Goal: Task Accomplishment & Management: Use online tool/utility

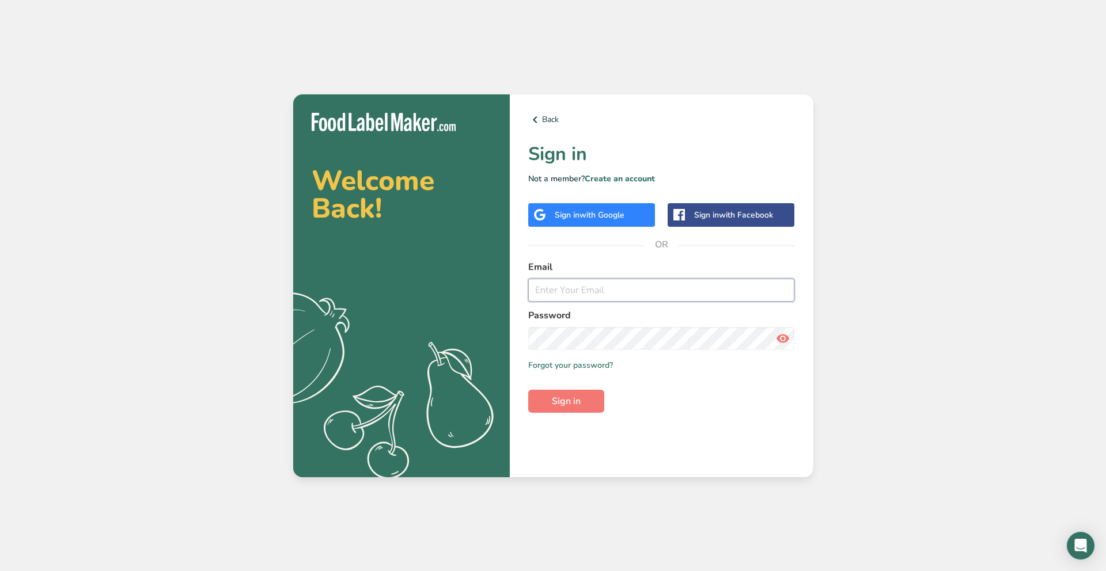
click at [584, 294] on input "email" at bounding box center [661, 290] width 267 height 23
type input "hetkansara.work@gmail.com"
click at [528, 390] on button "Sign in" at bounding box center [566, 401] width 76 height 23
click at [582, 201] on div "Back Sign in Not a member? Create an account Sign in with Google Sign in with F…" at bounding box center [662, 285] width 304 height 383
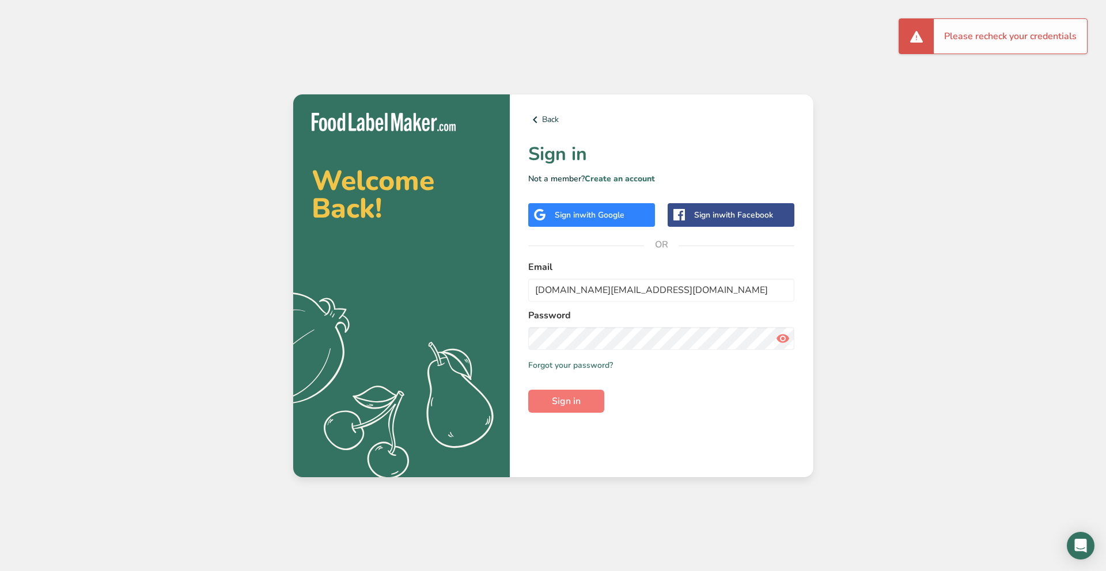
click at [581, 216] on span "with Google" at bounding box center [601, 215] width 45 height 11
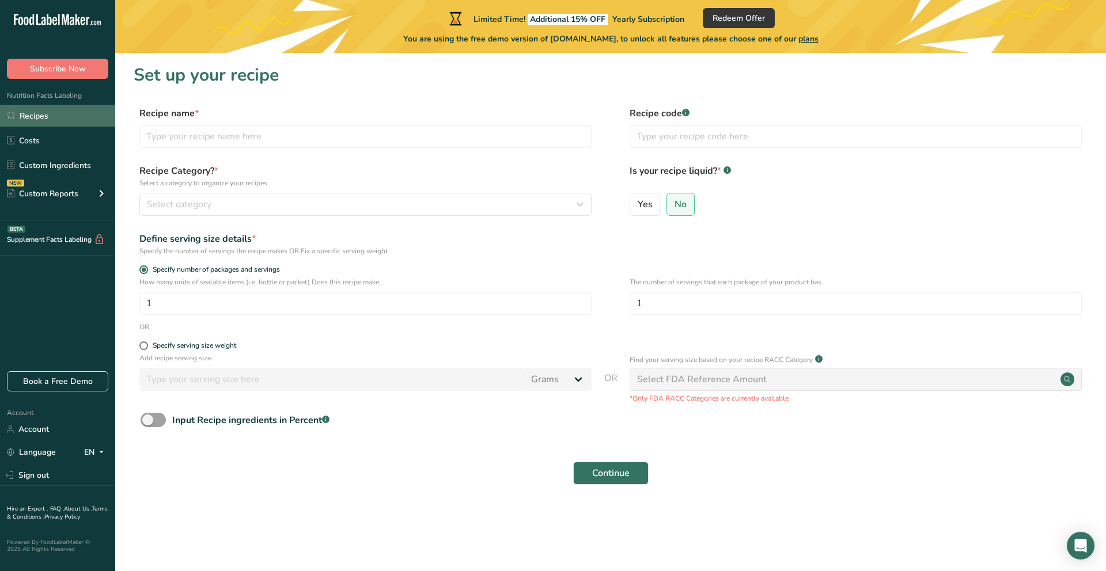
click at [73, 120] on link "Recipes" at bounding box center [57, 116] width 115 height 22
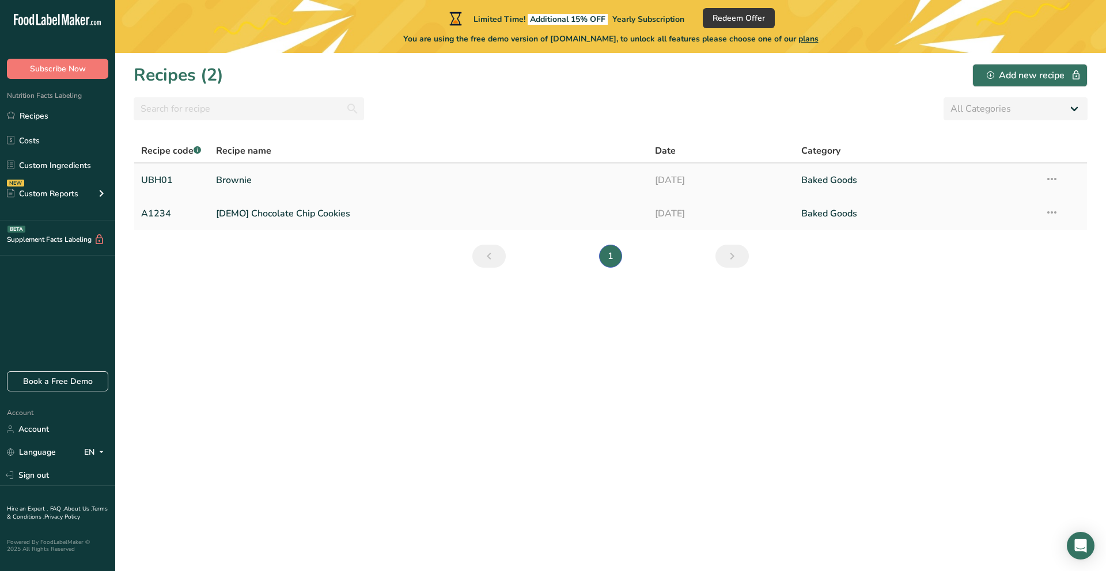
click at [240, 184] on link "Brownie" at bounding box center [428, 180] width 425 height 24
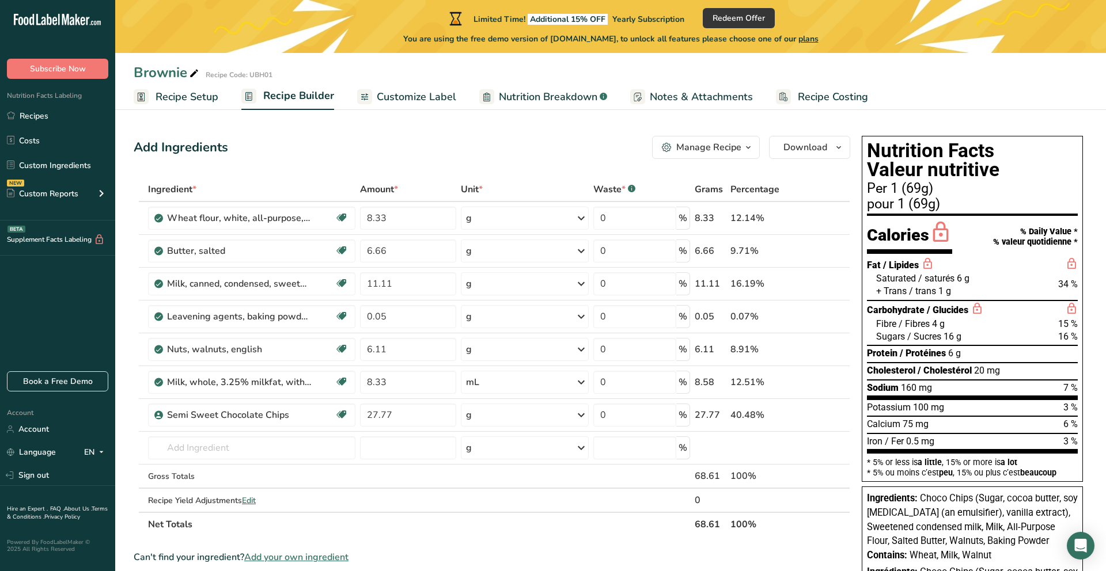
click at [422, 103] on span "Customize Label" at bounding box center [416, 97] width 79 height 16
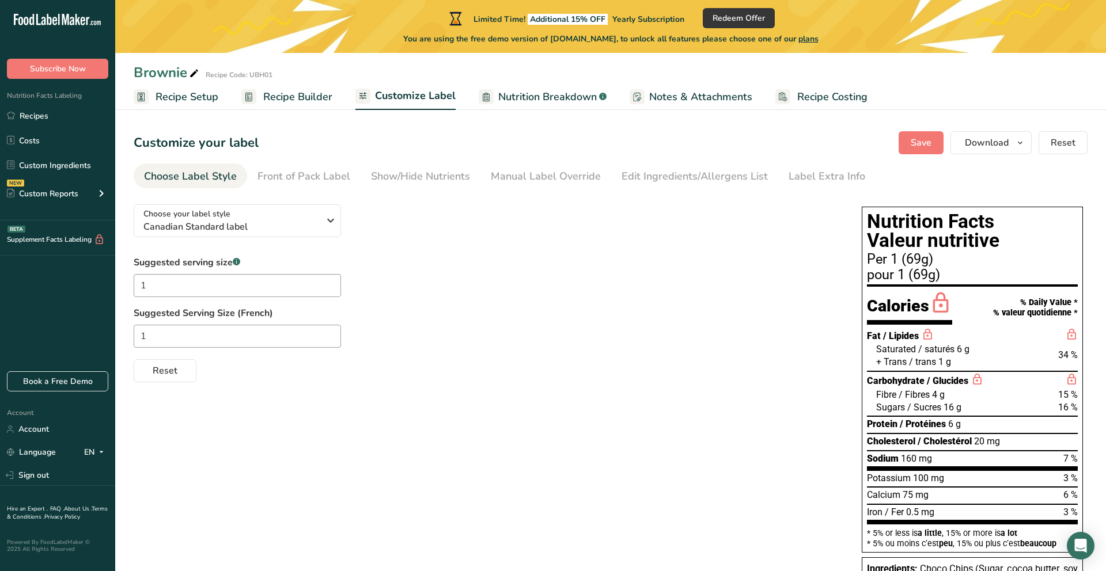
click at [259, 104] on link "Recipe Builder" at bounding box center [286, 97] width 91 height 26
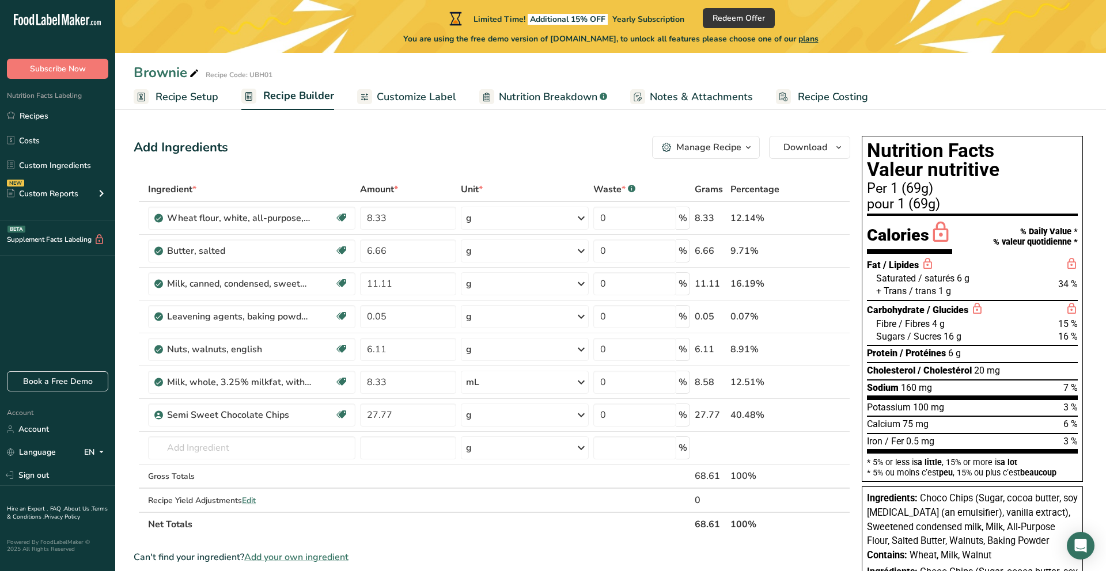
click at [171, 104] on span "Recipe Setup" at bounding box center [186, 97] width 63 height 16
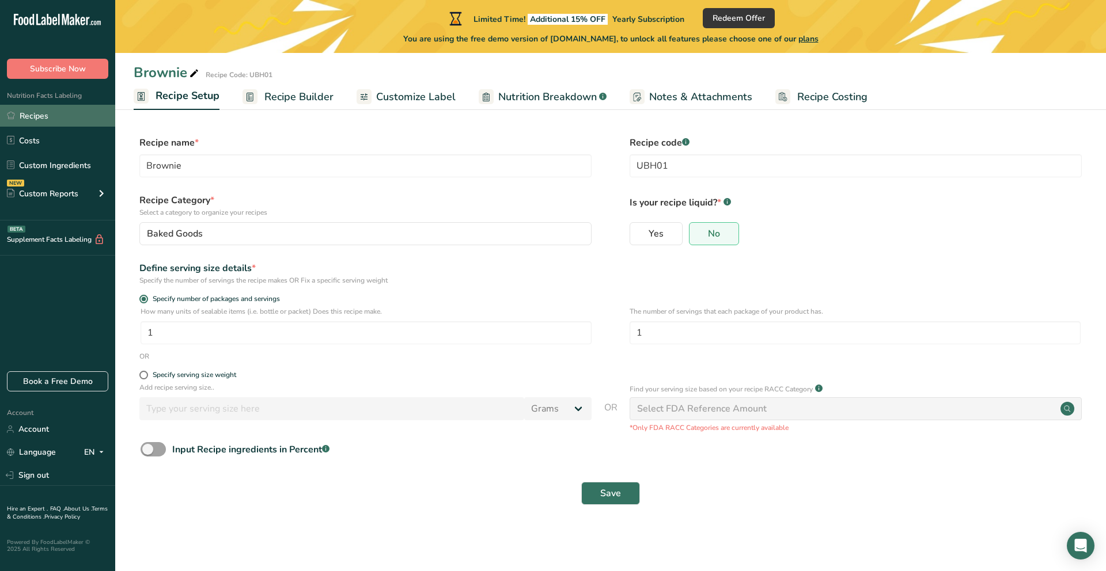
click at [52, 127] on link "Recipes" at bounding box center [57, 116] width 115 height 22
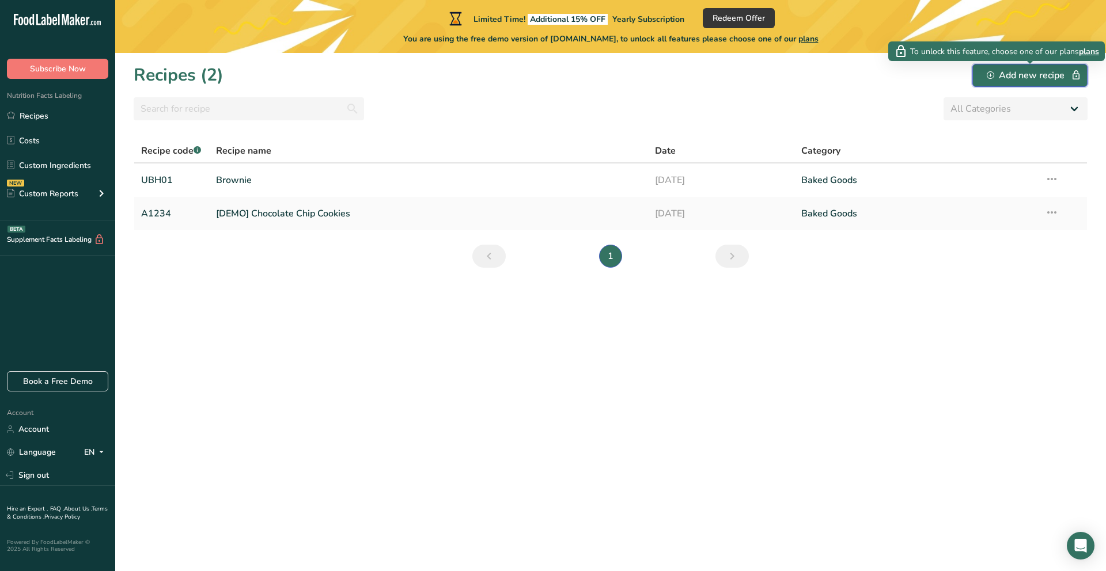
click at [992, 71] on icon "button" at bounding box center [990, 74] width 7 height 7
click at [1053, 67] on button "Add new recipe" at bounding box center [1029, 75] width 115 height 23
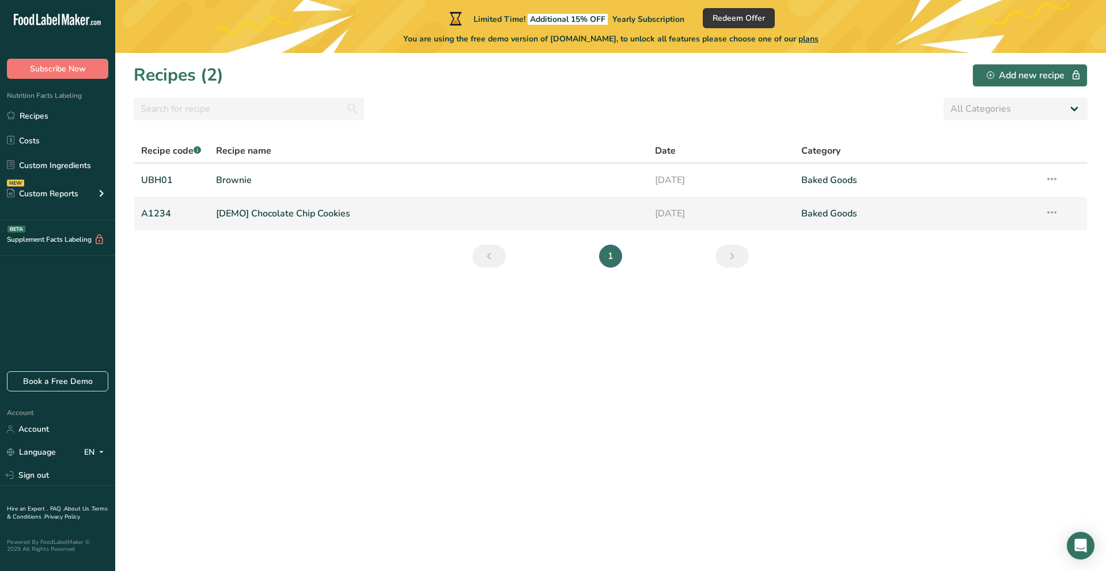
click at [325, 215] on link "[DEMO] Chocolate Chip Cookies" at bounding box center [428, 214] width 425 height 24
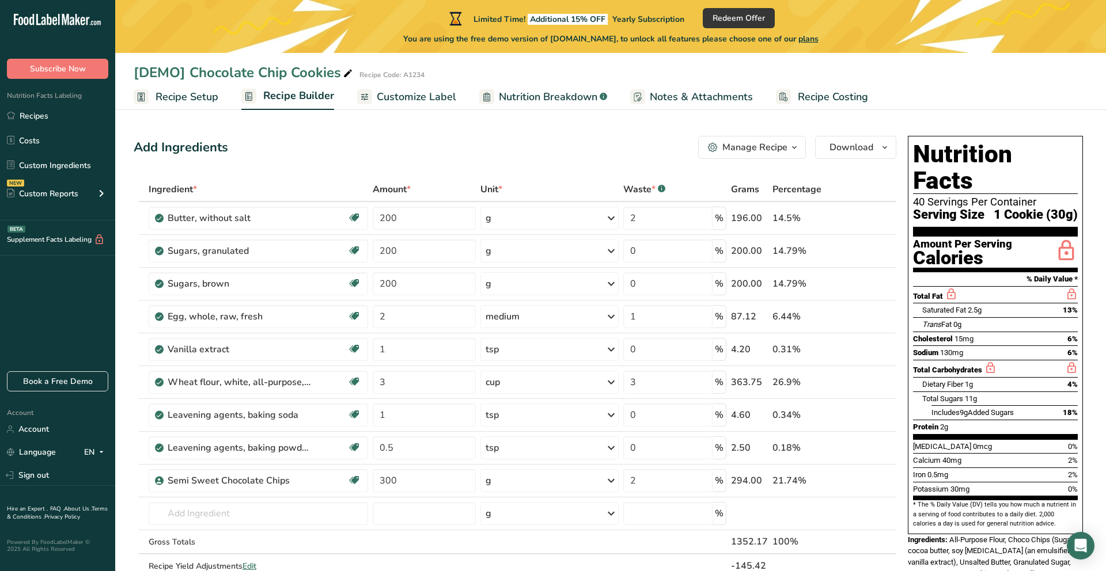
click at [738, 145] on div "Manage Recipe" at bounding box center [754, 148] width 65 height 14
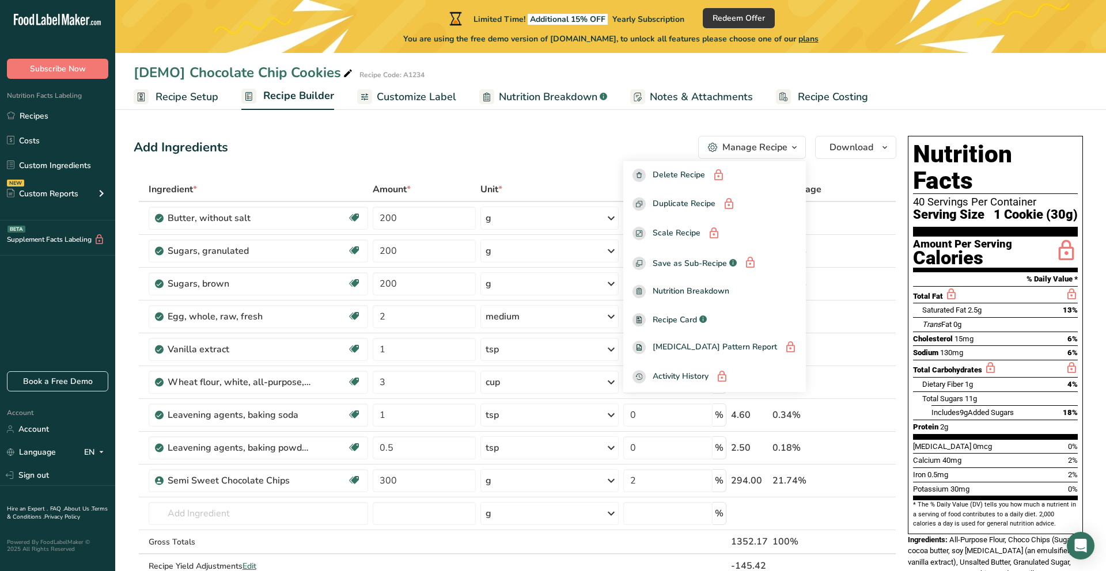
click at [728, 147] on div "Manage Recipe" at bounding box center [754, 148] width 65 height 14
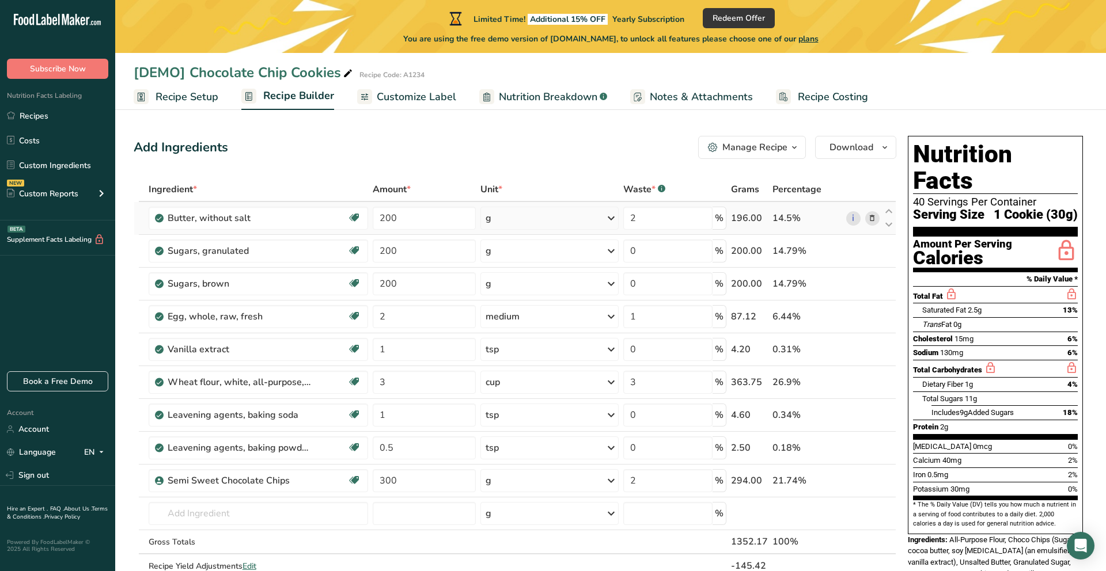
click at [873, 221] on icon at bounding box center [872, 219] width 8 height 12
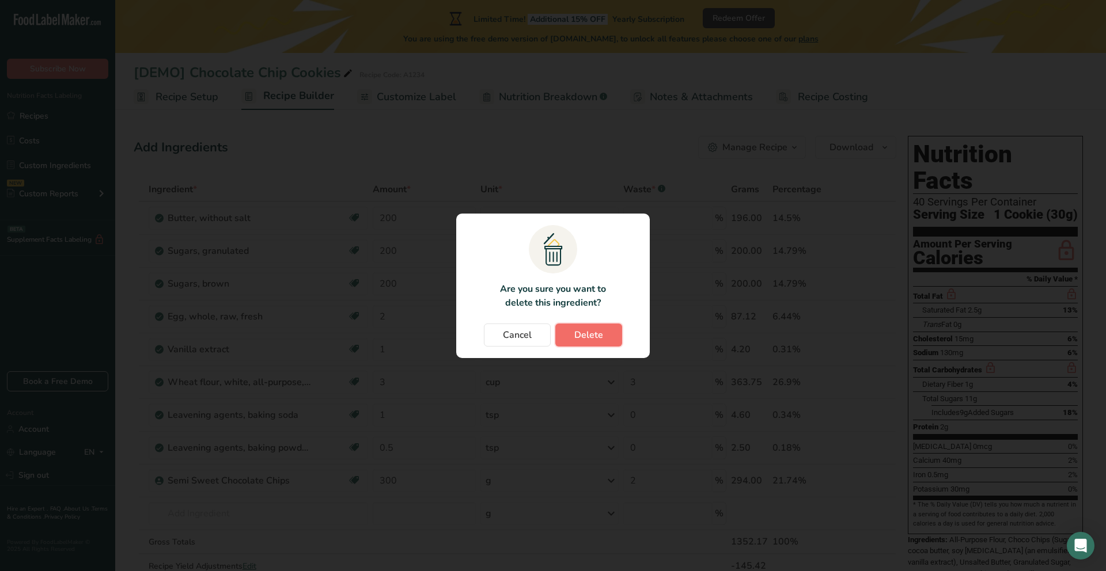
click at [602, 341] on button "Delete" at bounding box center [588, 335] width 67 height 23
type input "0"
type input "2"
type input "1"
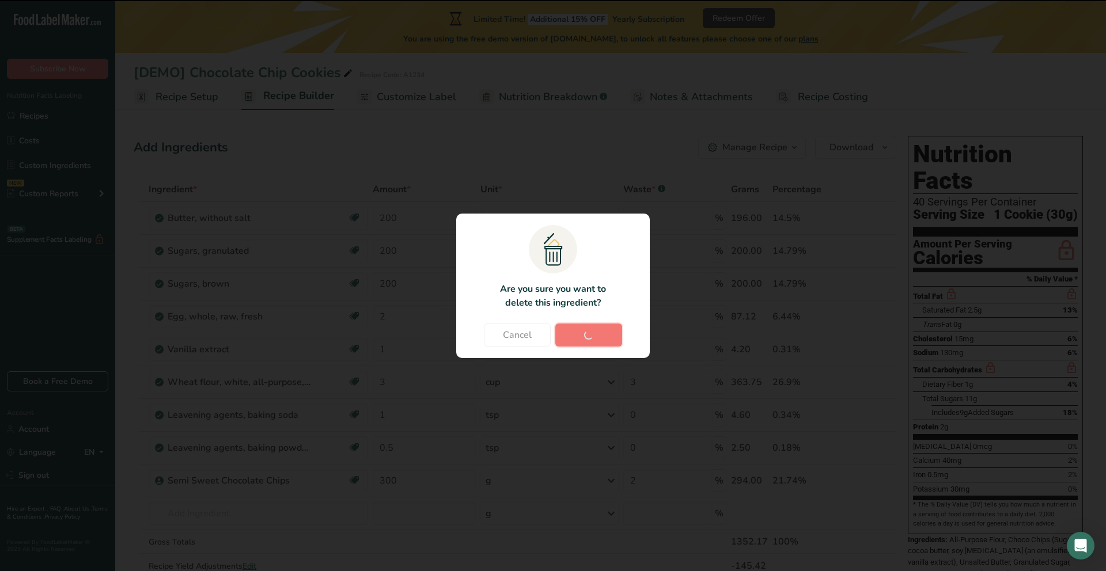
type input "0"
type input "3"
type input "1"
type input "0"
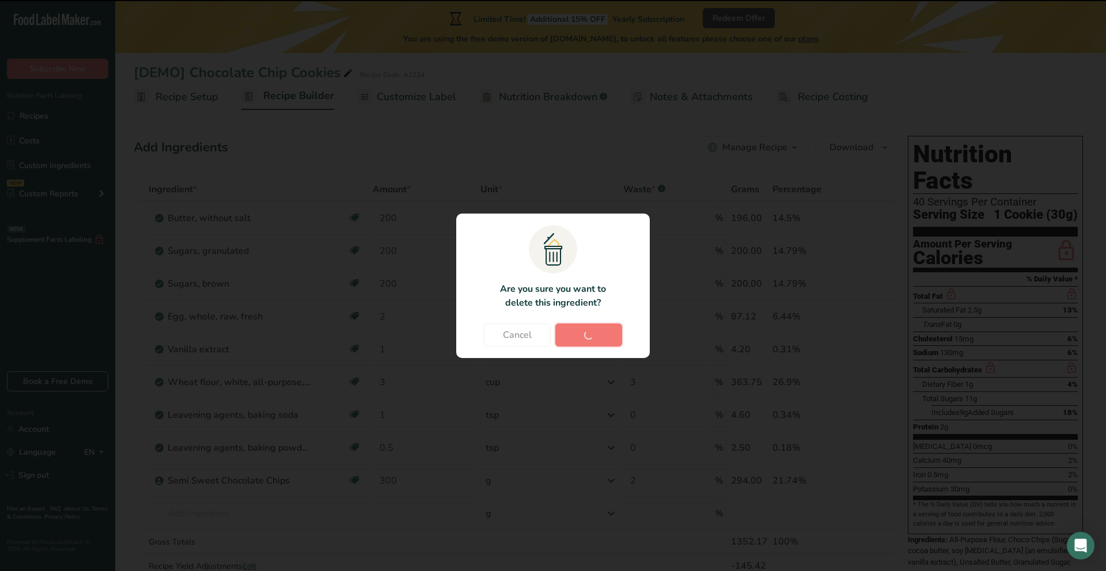
type input "0.5"
type input "300"
type input "2"
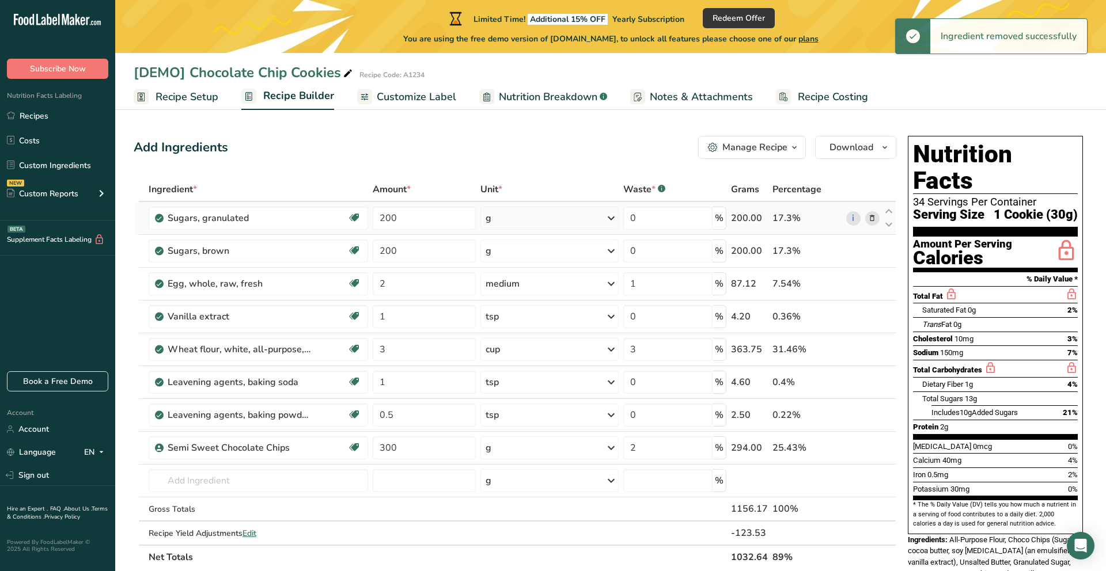
click at [866, 222] on span at bounding box center [872, 218] width 14 height 14
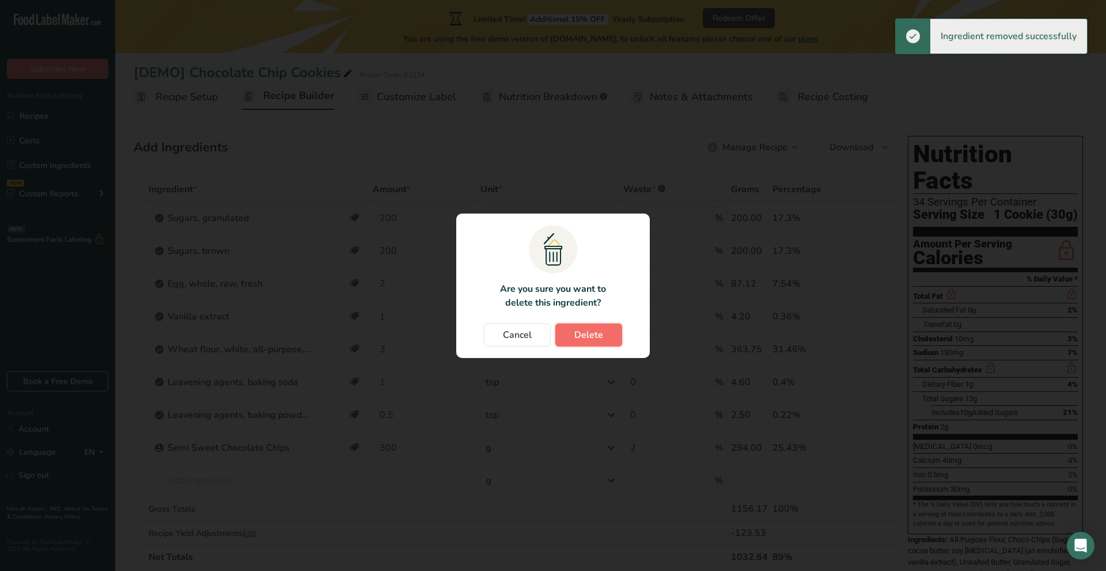
click at [603, 344] on button "Delete" at bounding box center [588, 335] width 67 height 23
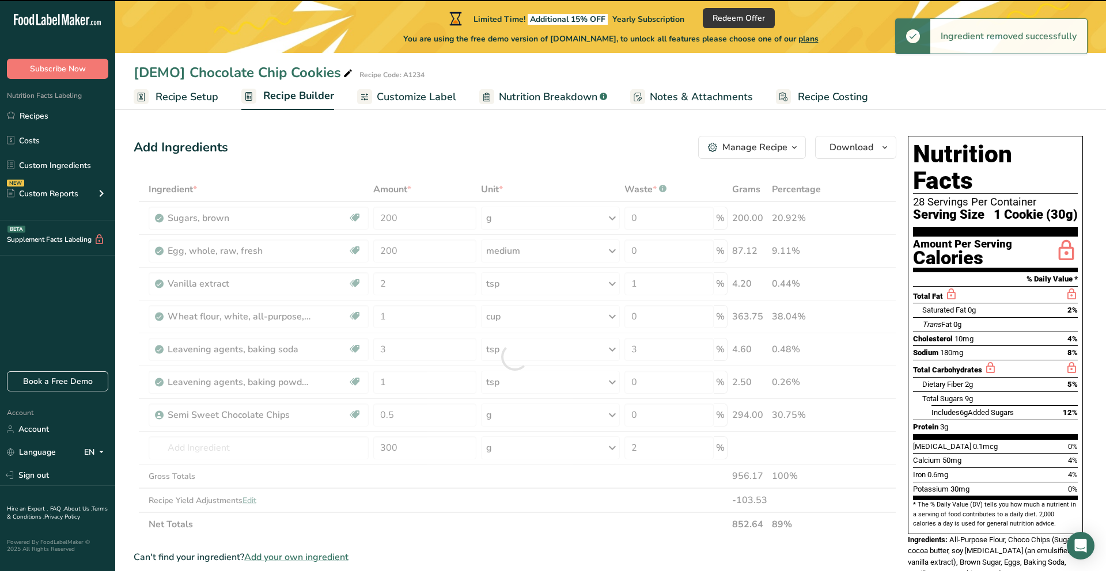
type input "2"
type input "1"
type input "0"
type input "3"
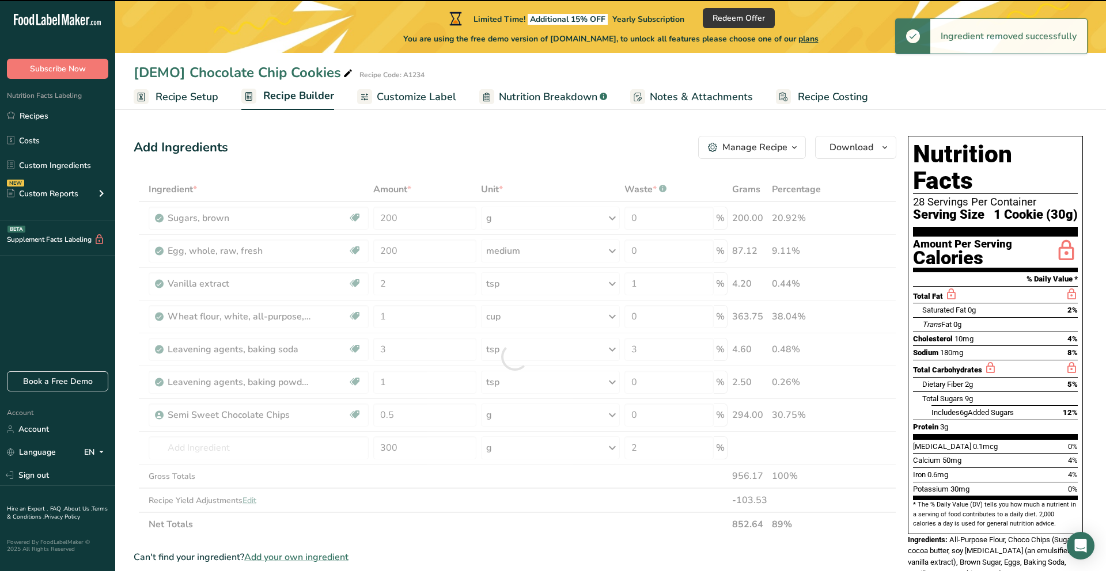
type input "3"
type input "1"
type input "0"
type input "0.5"
type input "300"
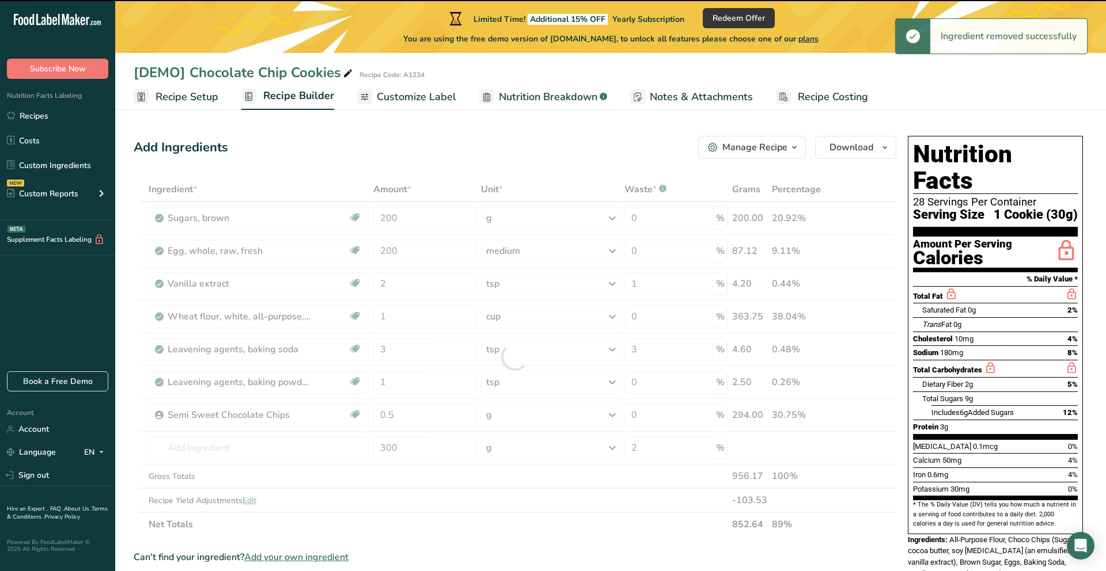
type input "2"
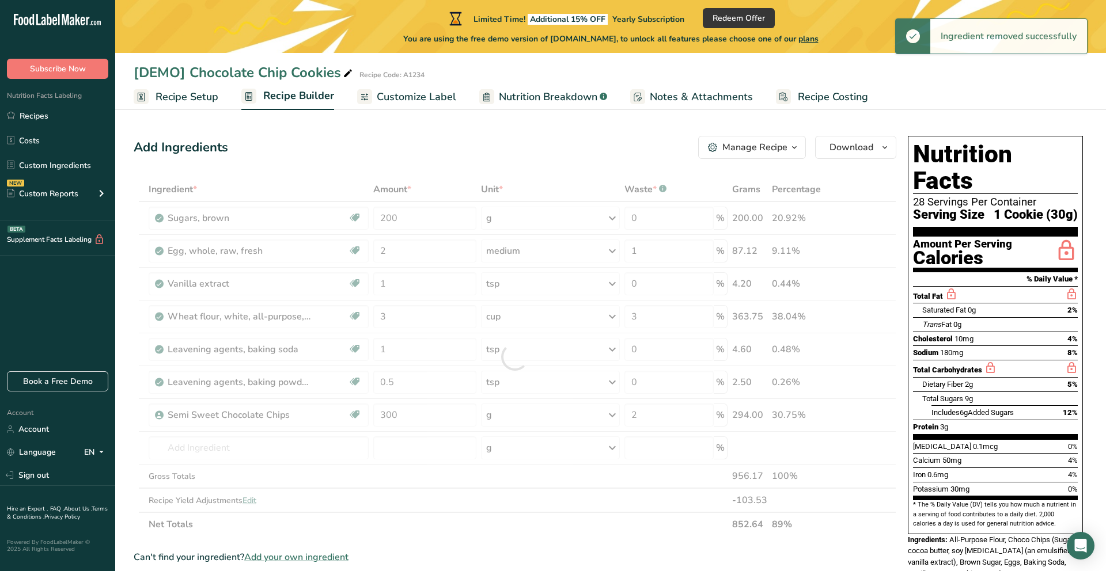
click at [871, 214] on div at bounding box center [515, 356] width 763 height 359
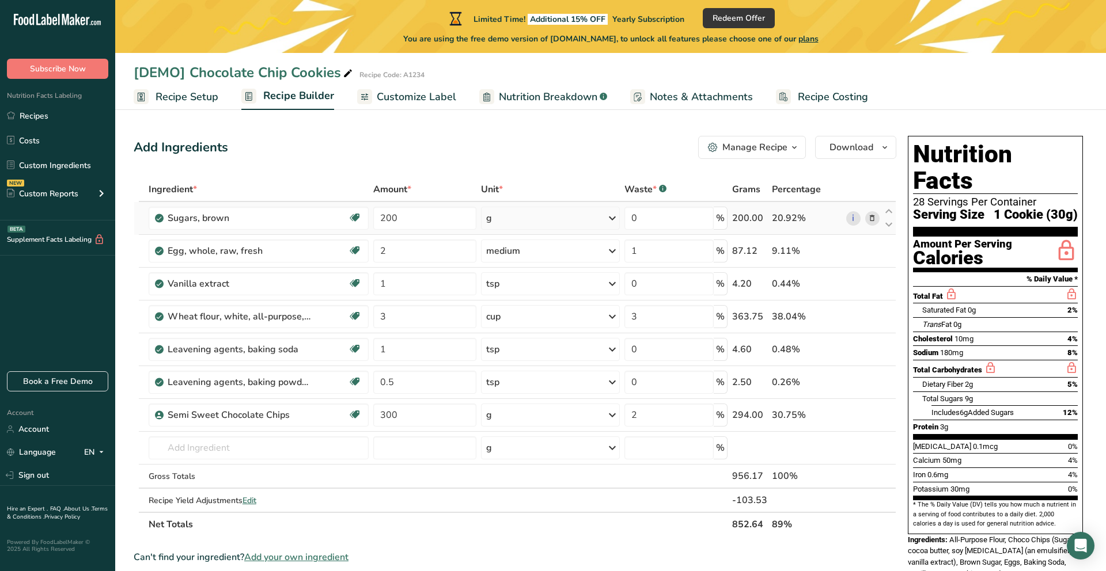
click at [874, 219] on icon at bounding box center [872, 219] width 8 height 12
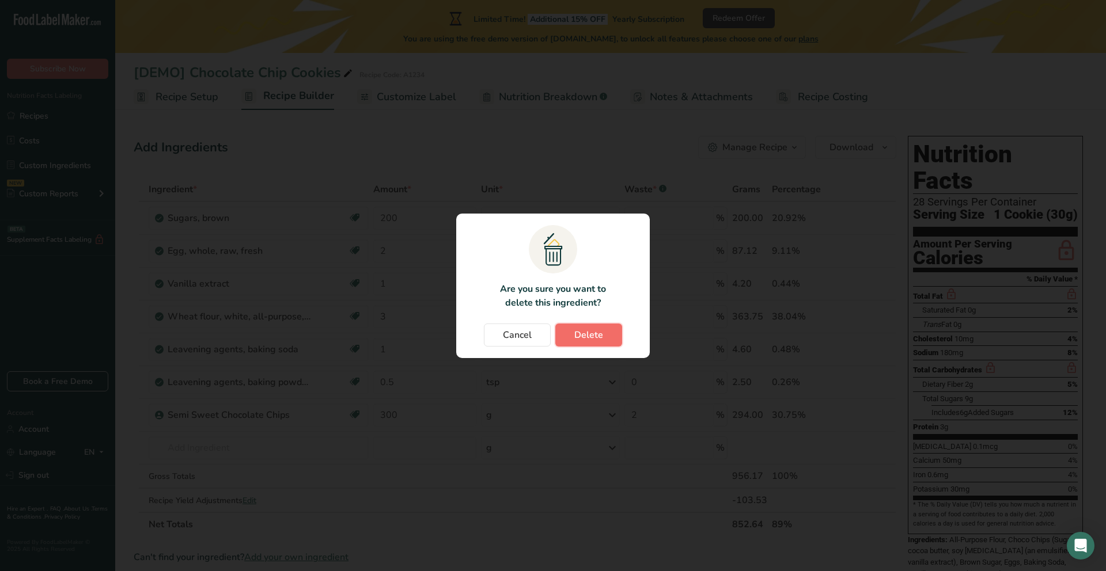
click at [579, 337] on span "Delete" at bounding box center [588, 335] width 29 height 14
type input "2"
type input "1"
type input "0"
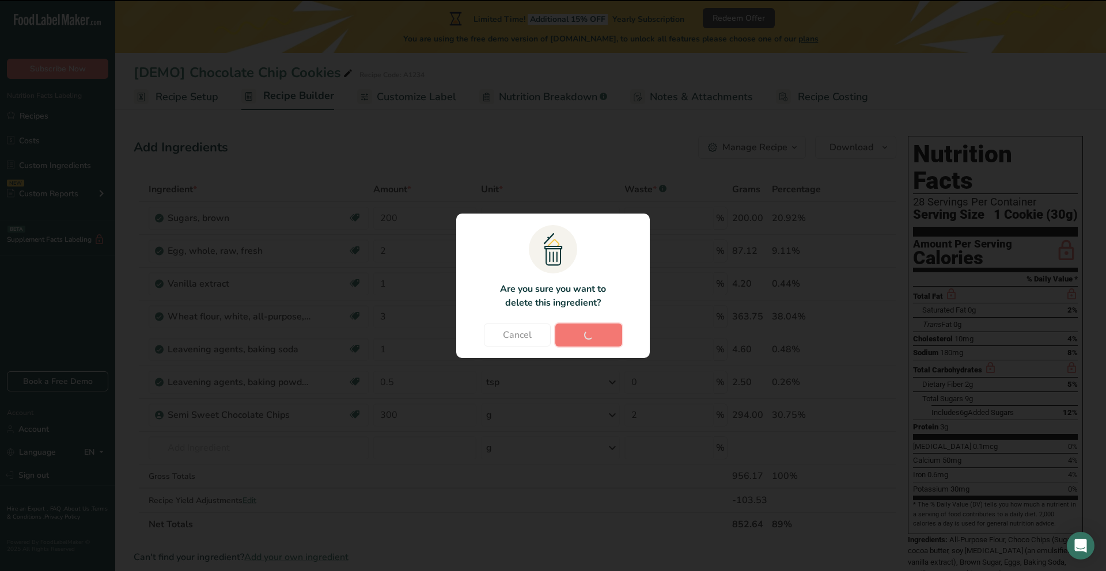
type input "3"
type input "1"
type input "0"
type input "0.5"
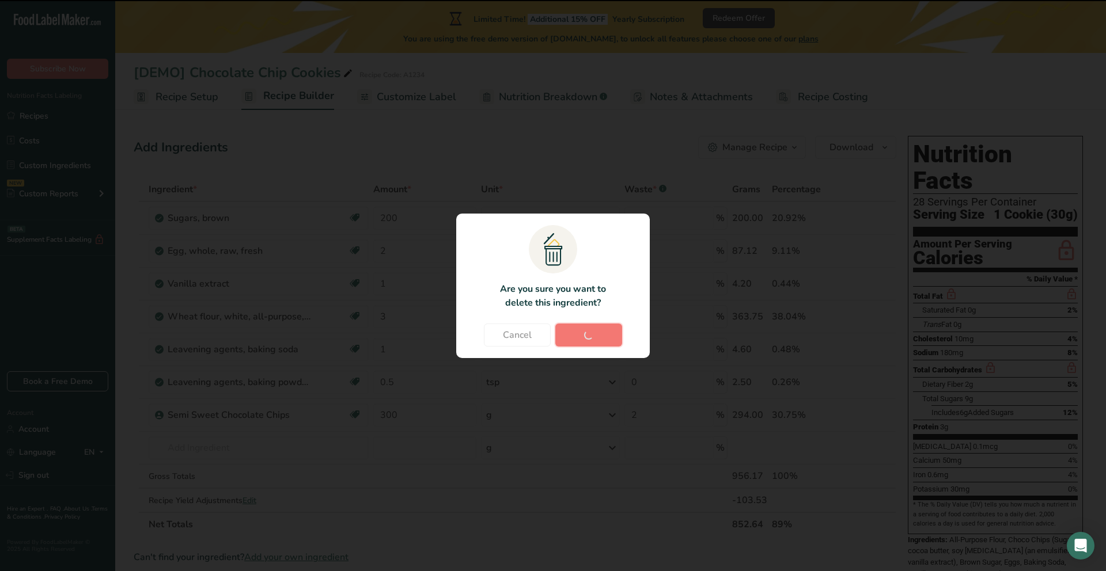
type input "300"
type input "2"
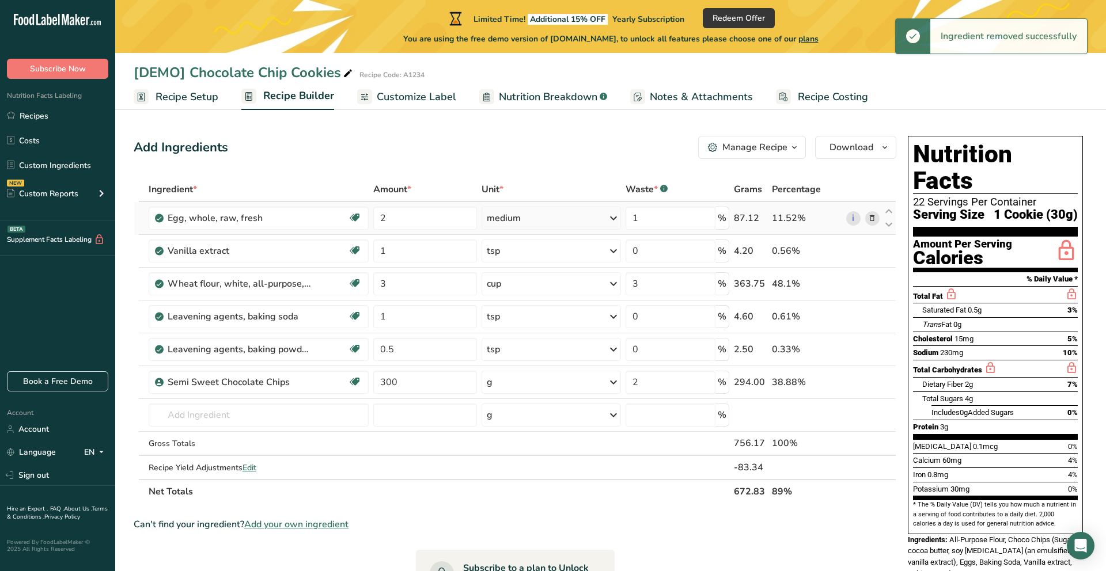
click at [874, 219] on icon at bounding box center [872, 219] width 8 height 12
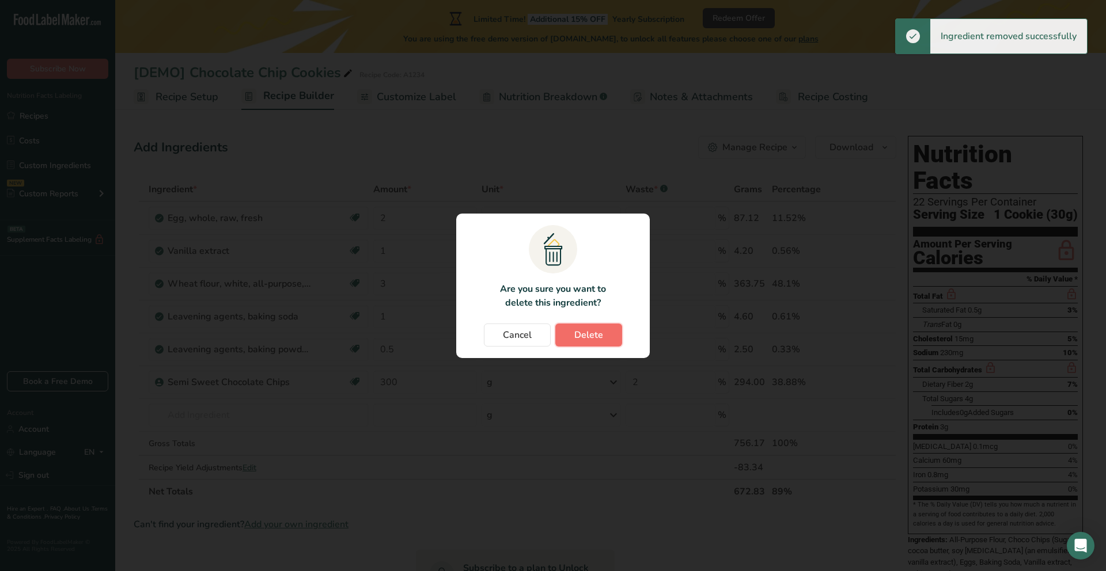
click at [586, 340] on span "Delete" at bounding box center [588, 335] width 29 height 14
type input "1"
type input "0"
type input "3"
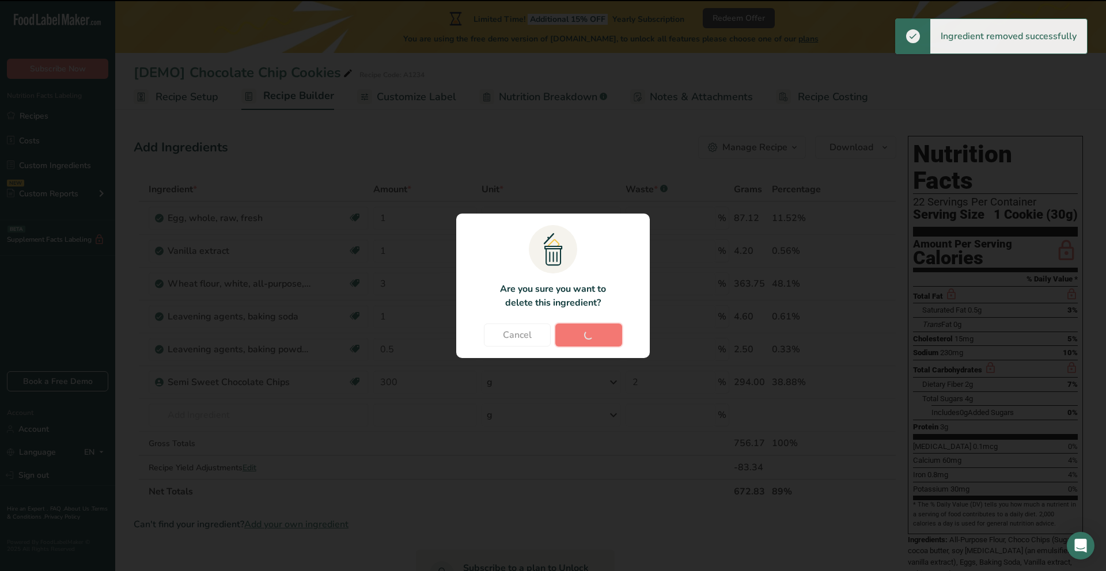
type input "1"
type input "0"
type input "0.5"
type input "300"
type input "2"
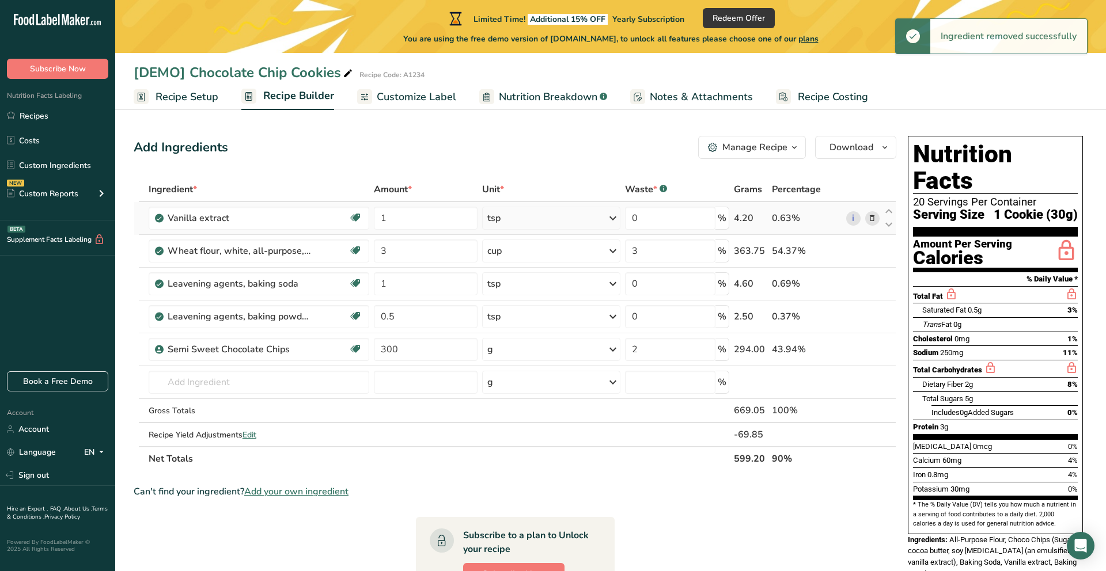
click at [879, 221] on div "i" at bounding box center [862, 218] width 33 height 14
click at [871, 221] on icon at bounding box center [872, 219] width 8 height 12
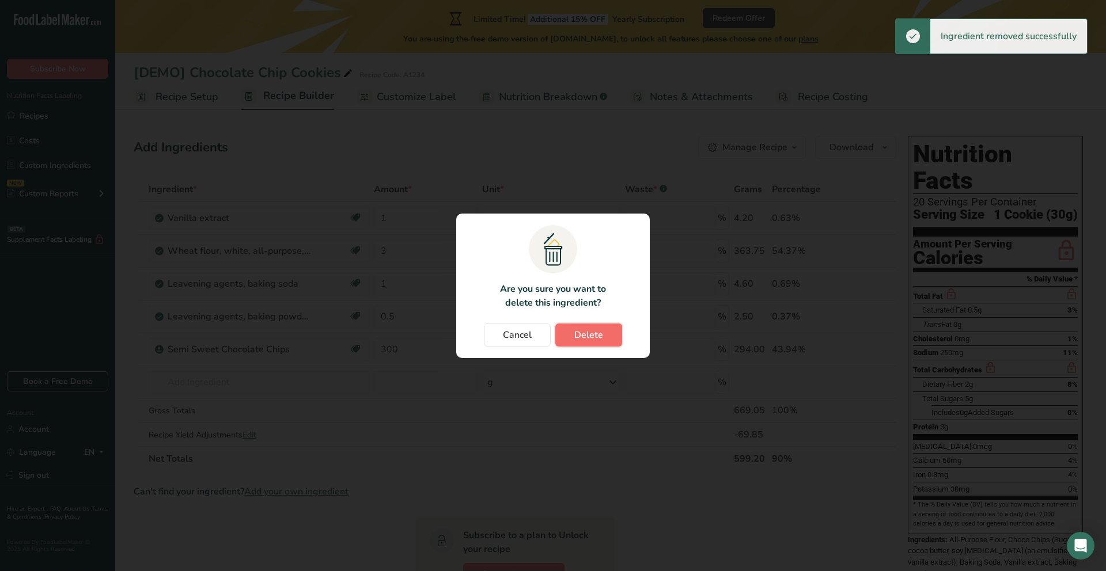
click at [593, 343] on button "Delete" at bounding box center [588, 335] width 67 height 23
type input "3"
type input "1"
type input "0"
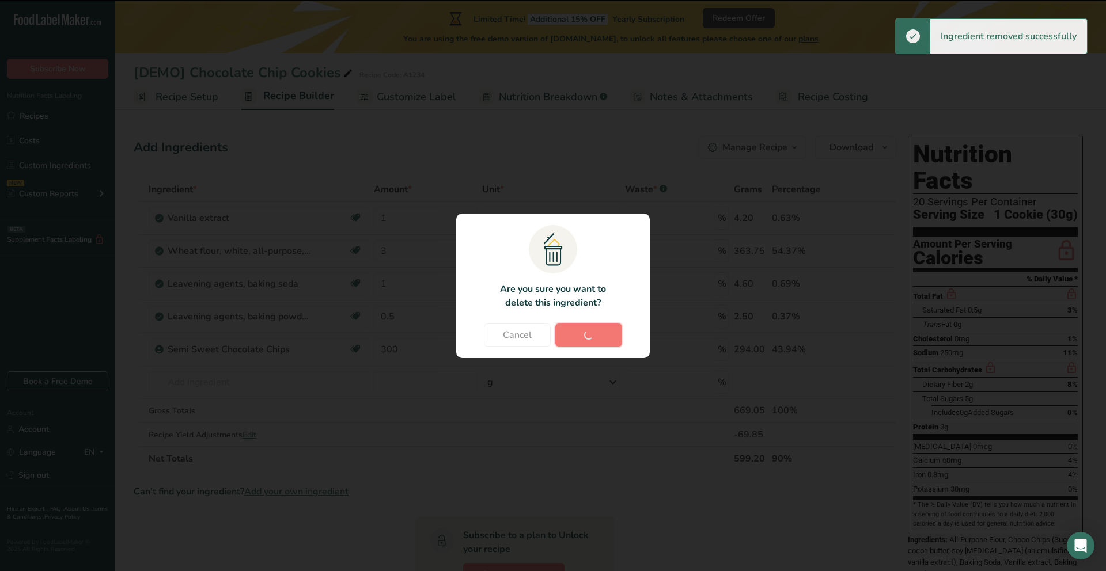
type input "0.5"
type input "300"
type input "2"
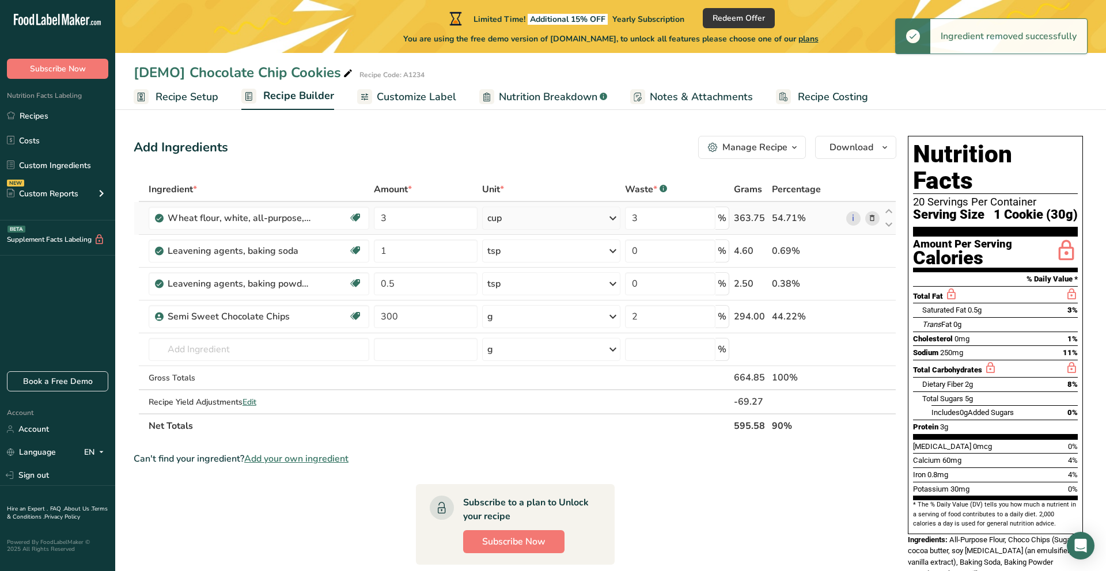
click at [873, 215] on icon at bounding box center [872, 219] width 8 height 12
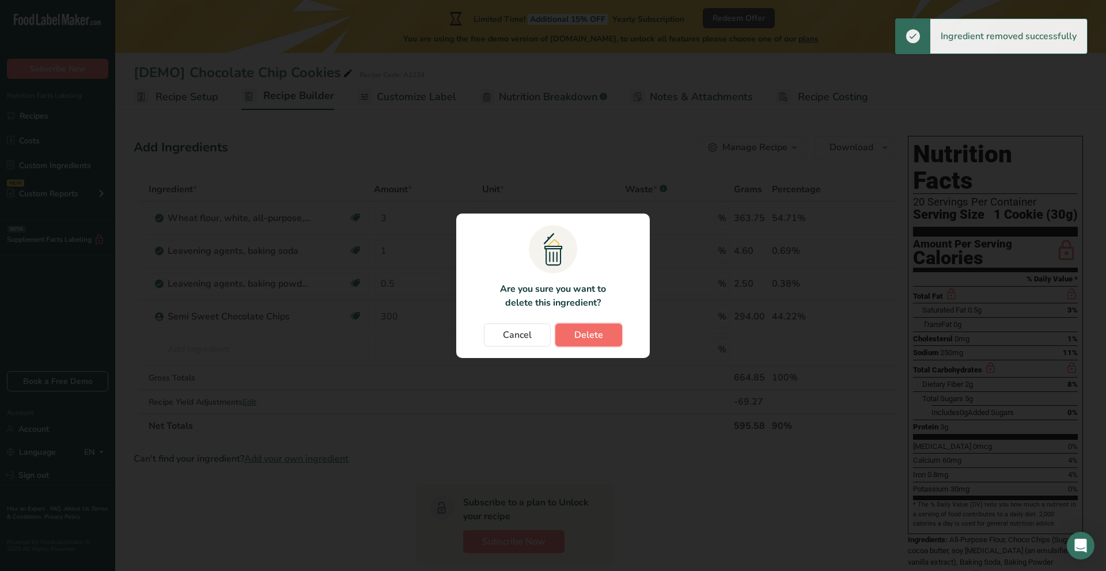
click at [595, 338] on span "Delete" at bounding box center [588, 335] width 29 height 14
type input "1"
type input "0"
type input "0.5"
type input "300"
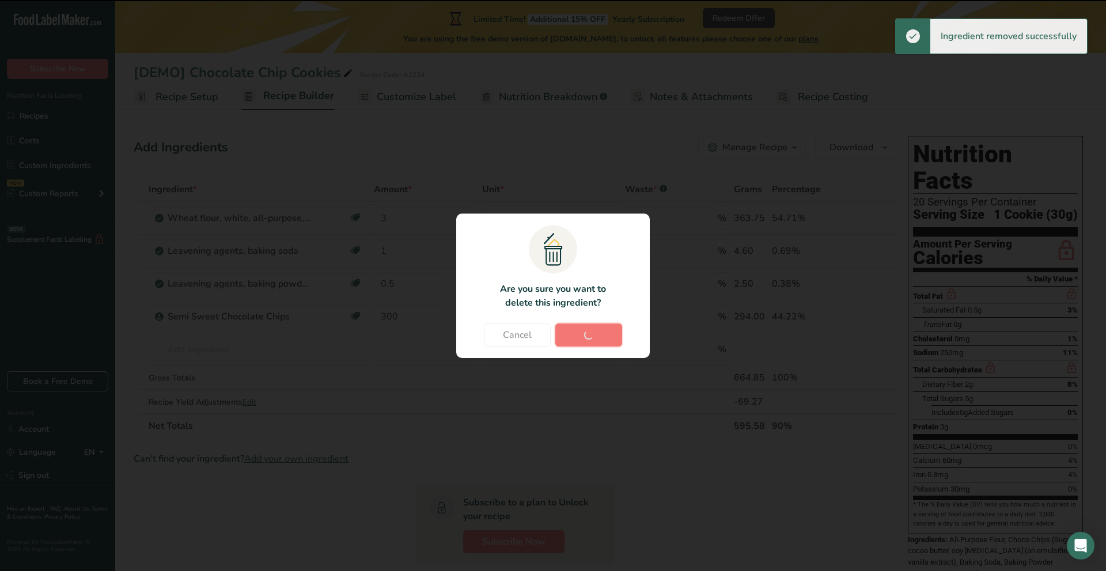
type input "2"
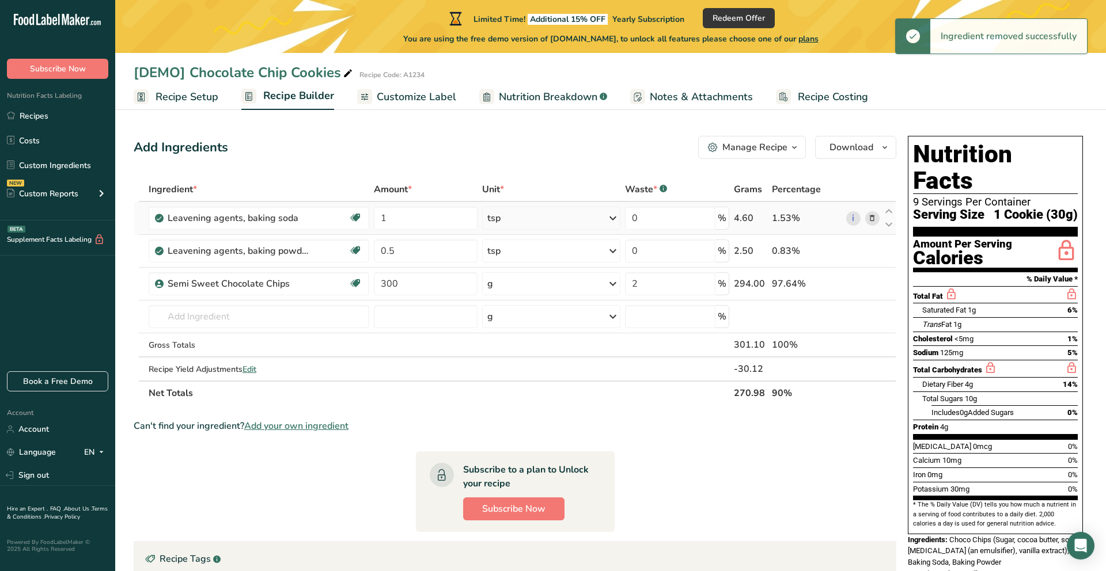
click at [873, 220] on icon at bounding box center [872, 219] width 8 height 12
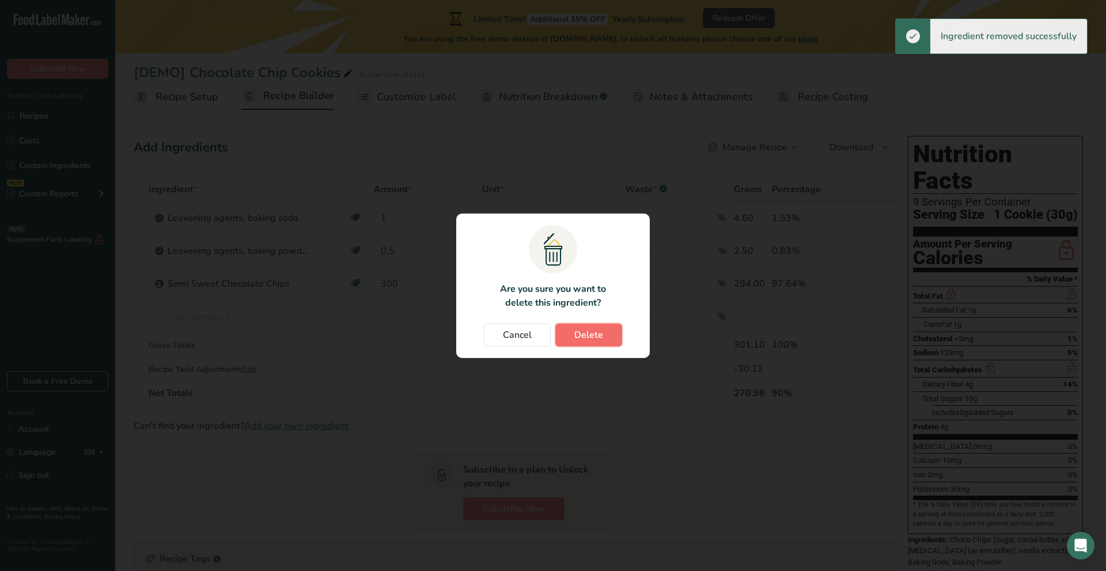
click at [593, 339] on span "Delete" at bounding box center [588, 335] width 29 height 14
type input "0.5"
type input "300"
type input "2"
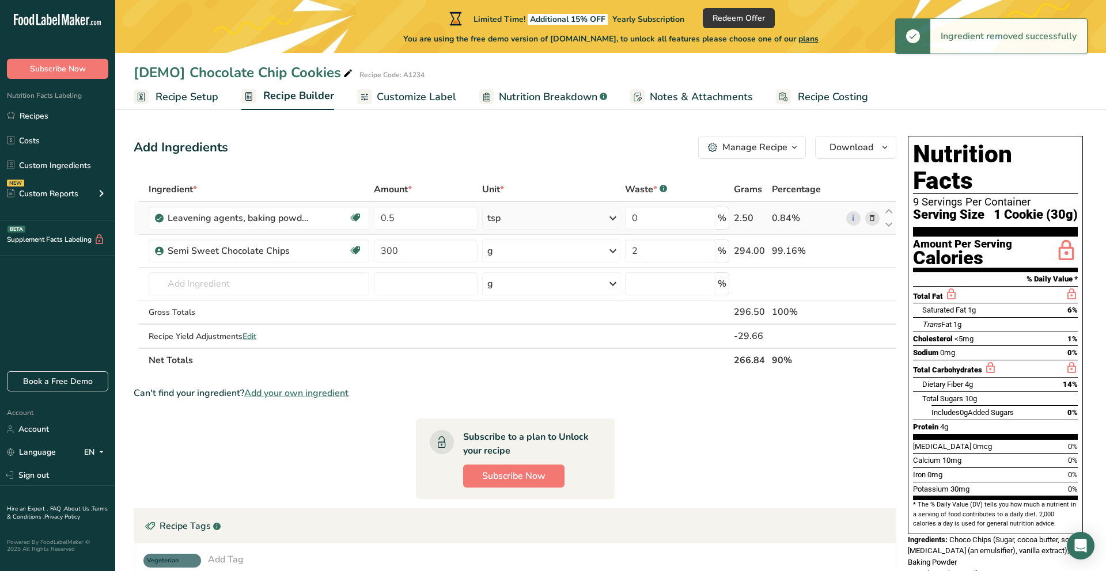
click at [876, 219] on icon at bounding box center [872, 219] width 8 height 12
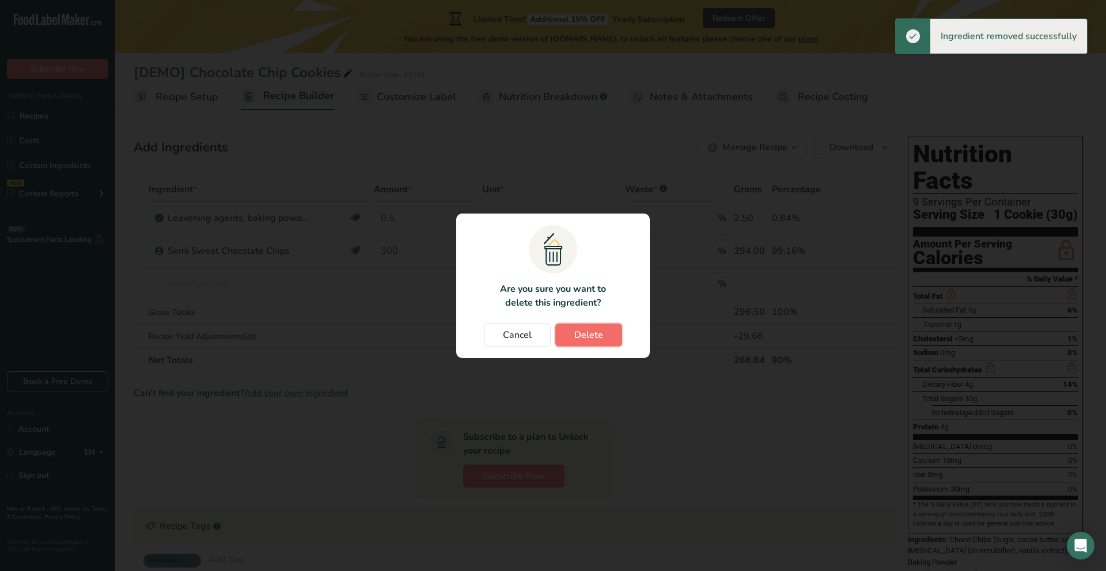
click at [599, 340] on span "Delete" at bounding box center [588, 335] width 29 height 14
type input "300"
type input "2"
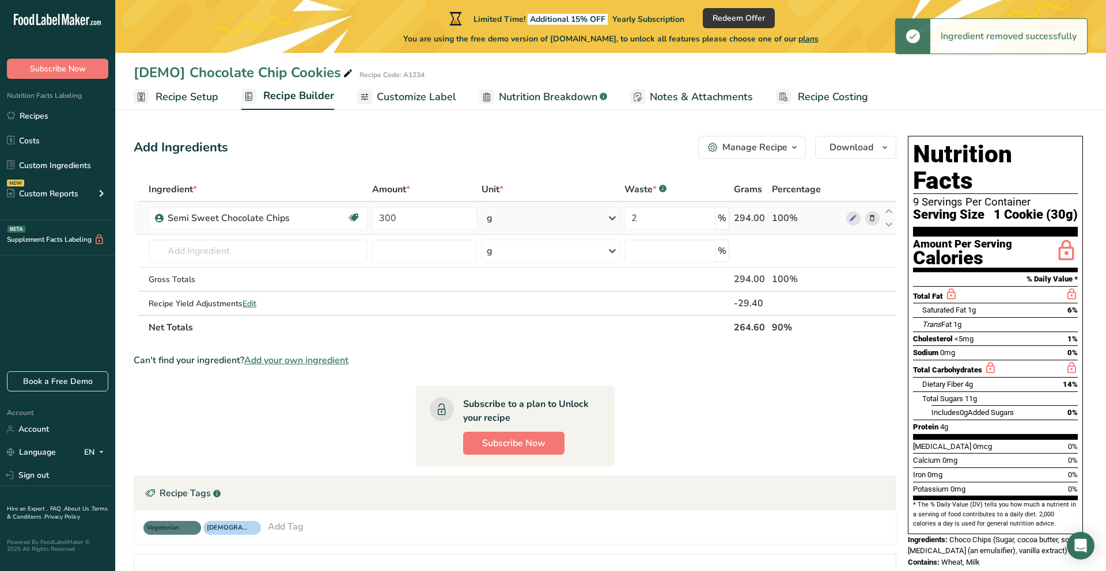
click at [877, 218] on span at bounding box center [872, 218] width 14 height 14
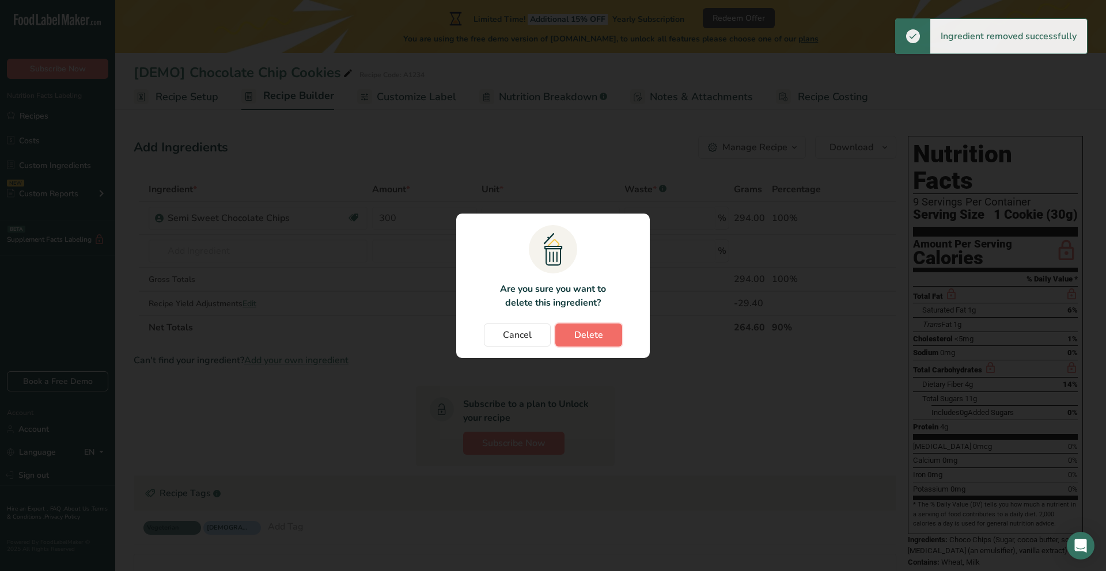
click at [578, 342] on button "Delete" at bounding box center [588, 335] width 67 height 23
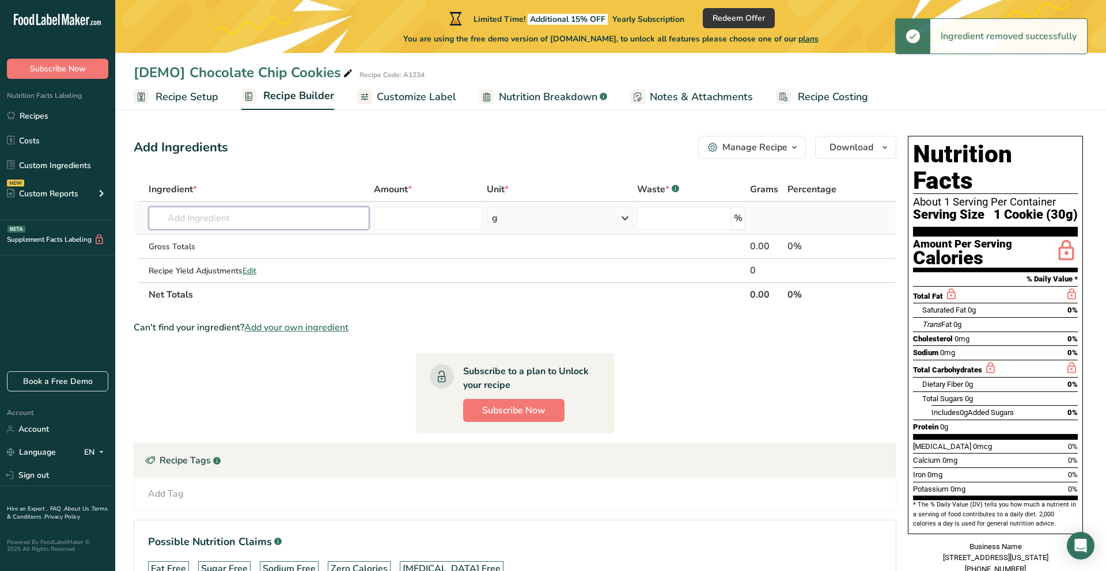
click at [168, 220] on input "text" at bounding box center [259, 218] width 221 height 23
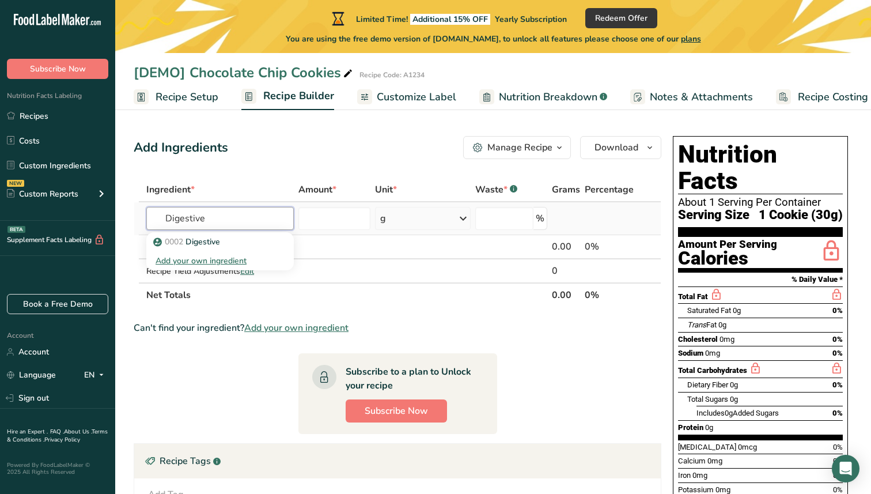
click at [225, 214] on input "Digestive" at bounding box center [219, 218] width 147 height 23
type input "Digestive Biscuit"
click at [214, 244] on p "0002 Digestive" at bounding box center [187, 242] width 65 height 12
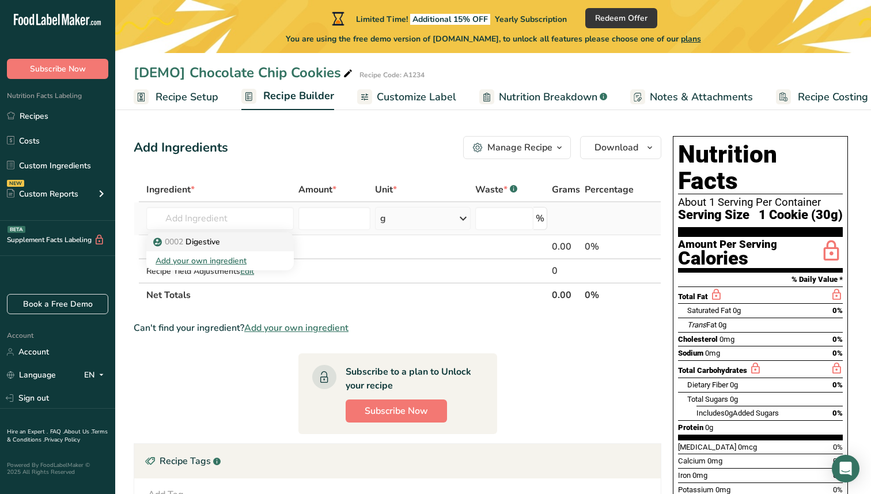
type input "Digestive"
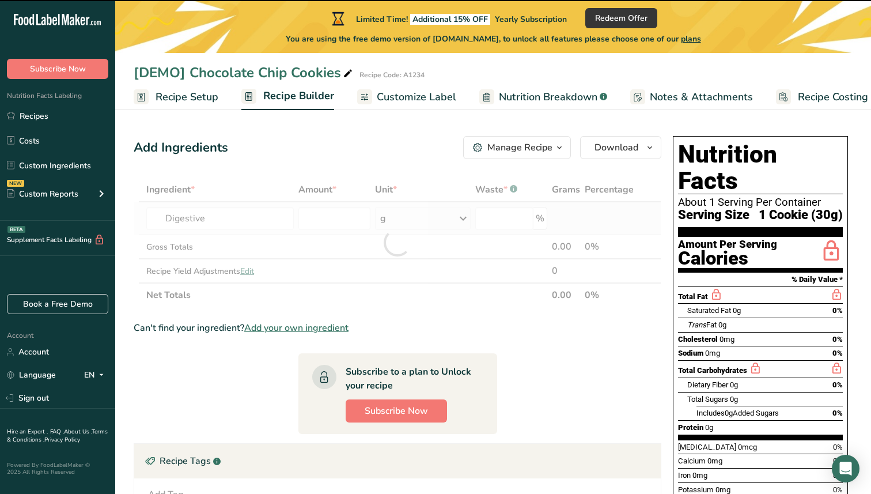
type input "0"
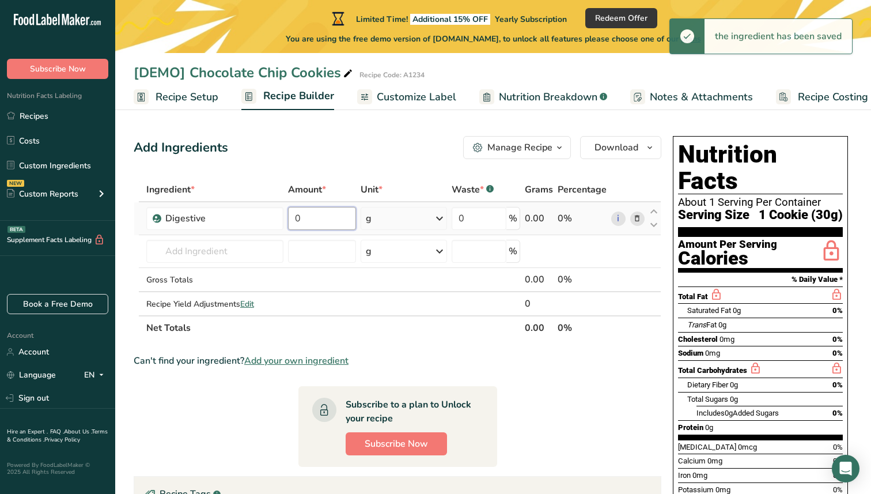
click at [312, 218] on input "0" at bounding box center [321, 218] width 67 height 23
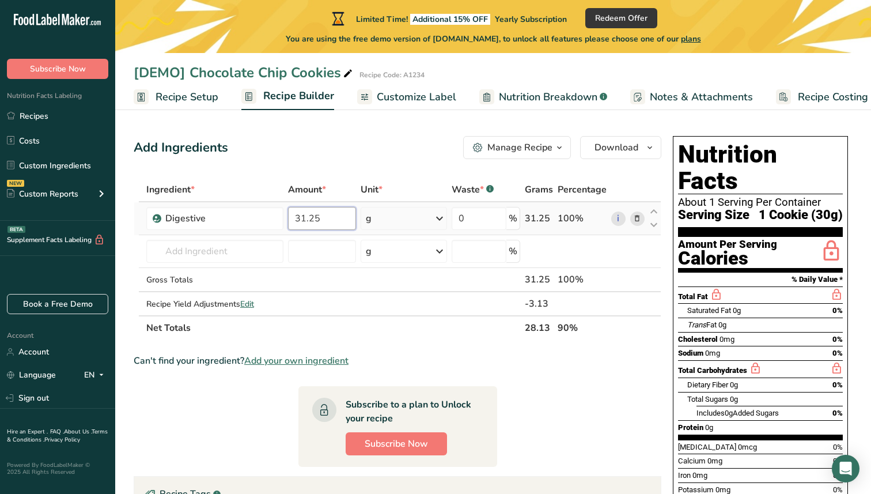
type input "31.25"
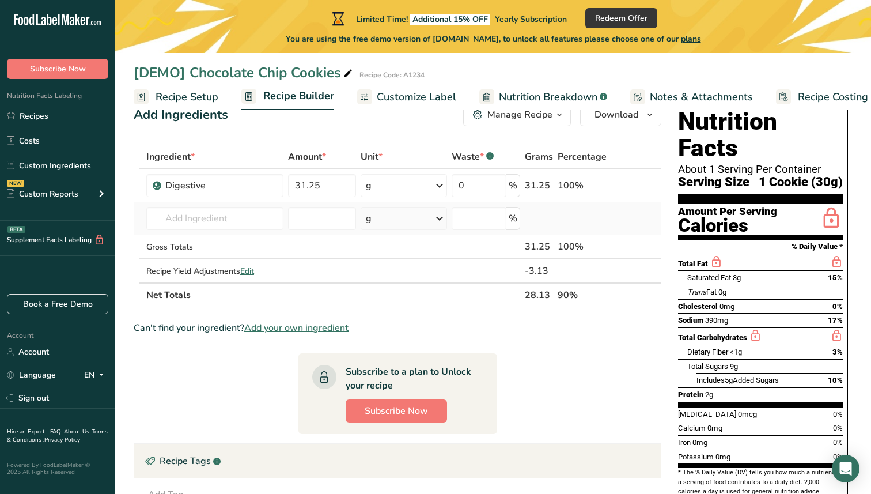
scroll to position [30, 0]
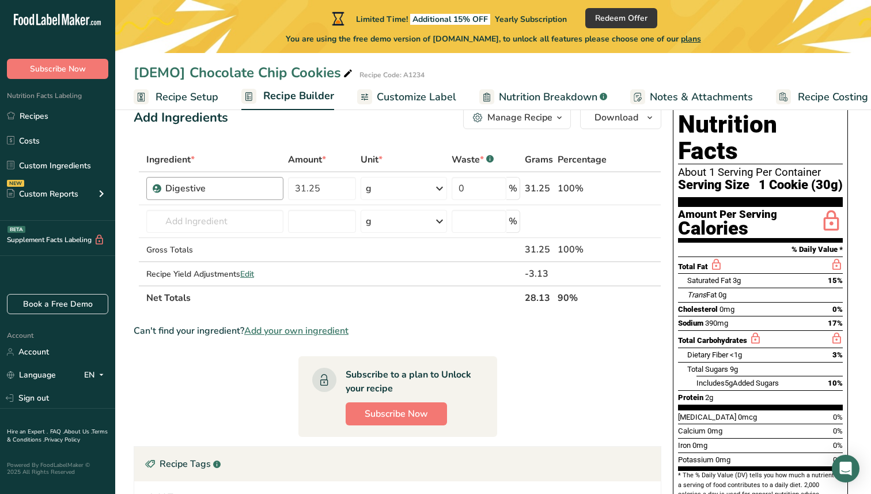
click at [249, 196] on div "Digestive" at bounding box center [214, 188] width 137 height 23
click at [219, 191] on div "Digestive" at bounding box center [220, 188] width 111 height 14
click at [206, 184] on div "Digestive" at bounding box center [220, 188] width 111 height 14
click at [191, 189] on div "Digestive" at bounding box center [220, 188] width 111 height 14
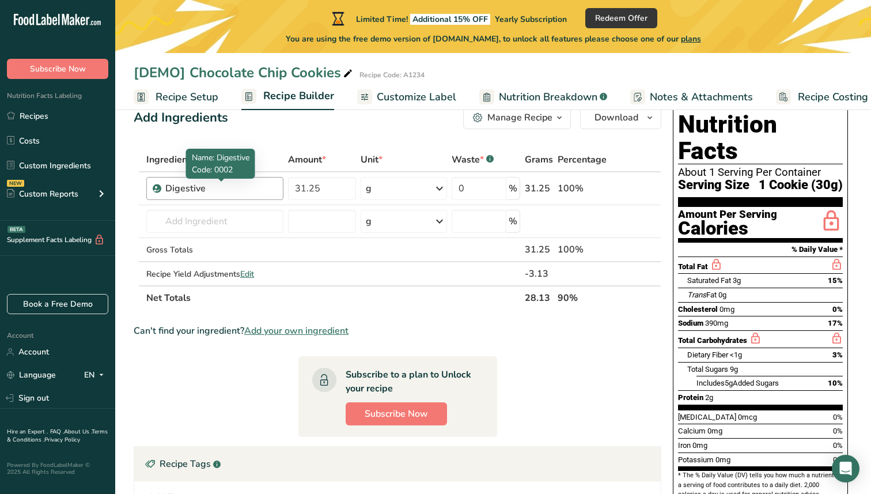
click at [191, 189] on div "Digestive" at bounding box center [220, 188] width 111 height 14
click at [263, 193] on div "Digestive" at bounding box center [220, 188] width 111 height 14
click at [207, 194] on div "Digestive" at bounding box center [220, 188] width 111 height 14
click at [636, 192] on icon at bounding box center [637, 189] width 8 height 12
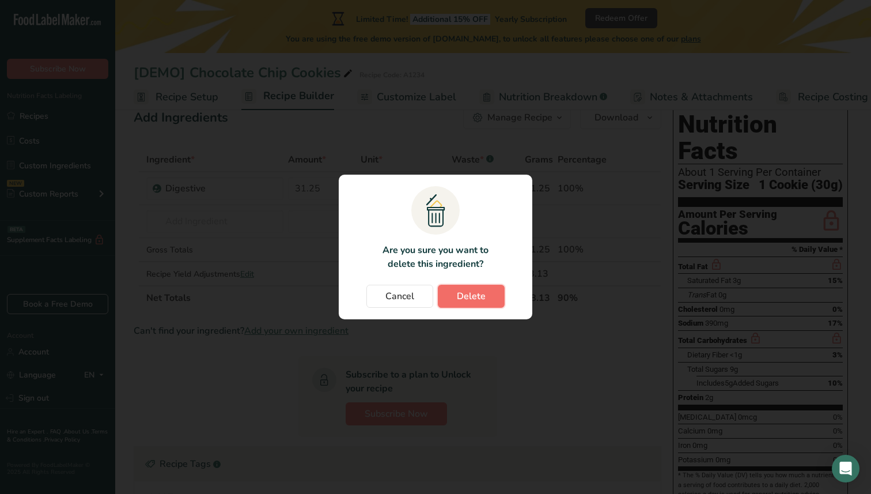
click at [465, 302] on span "Delete" at bounding box center [471, 296] width 29 height 14
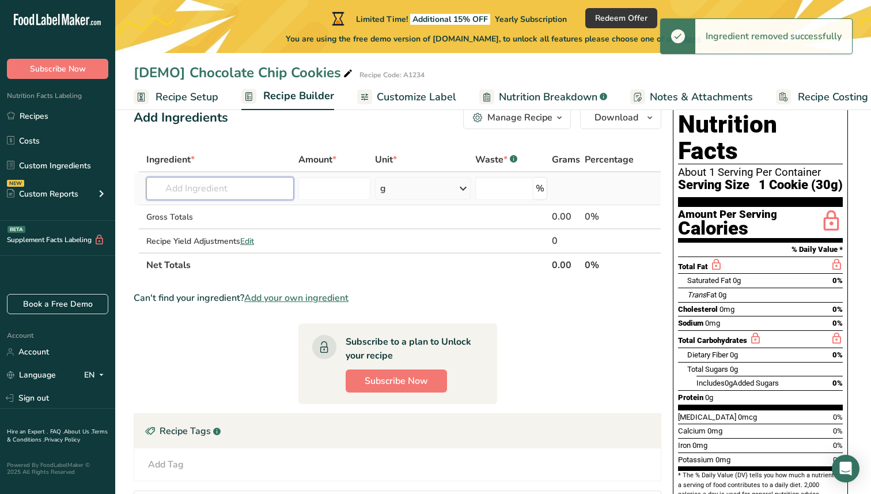
click at [192, 191] on input "text" at bounding box center [219, 188] width 147 height 23
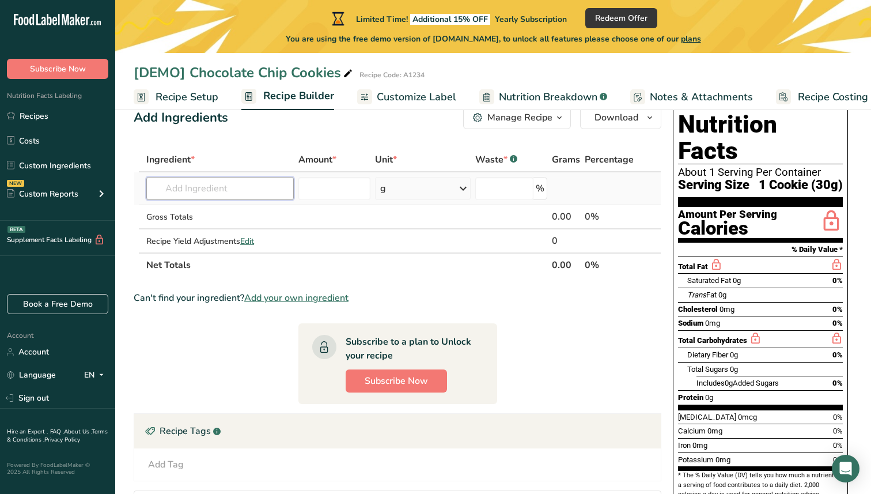
paste input "McVitie's Digestive Biscuits"
type input "Digestive"
click at [199, 232] on div "Add your own ingredient" at bounding box center [219, 231] width 129 height 12
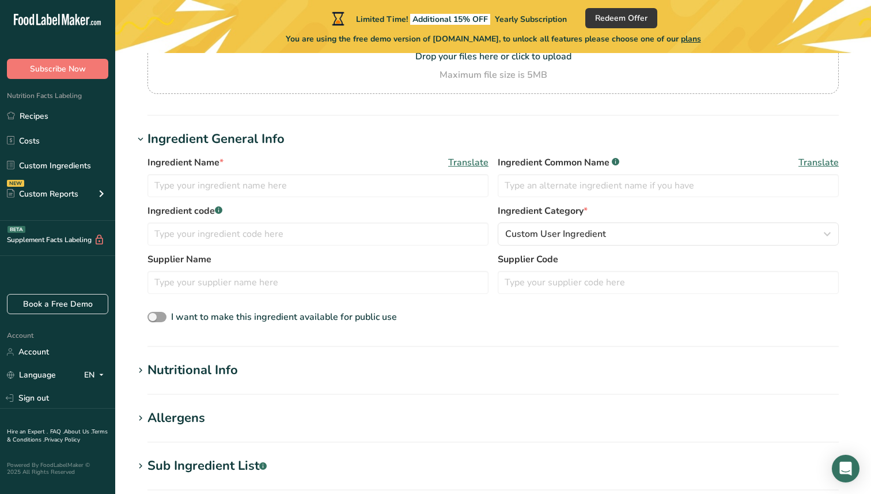
scroll to position [270, 0]
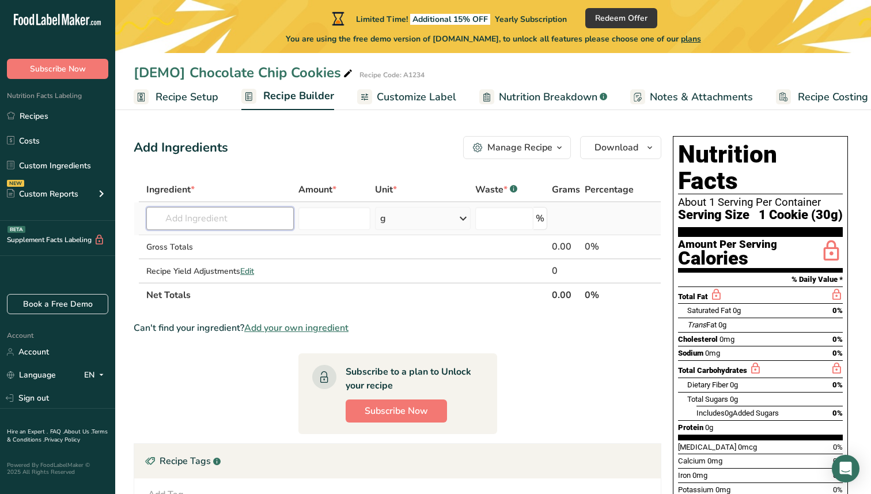
click at [217, 219] on input "text" at bounding box center [219, 218] width 147 height 23
type input "digestives"
click at [230, 242] on div "0002 Digestive" at bounding box center [210, 242] width 111 height 12
type input "Digestive"
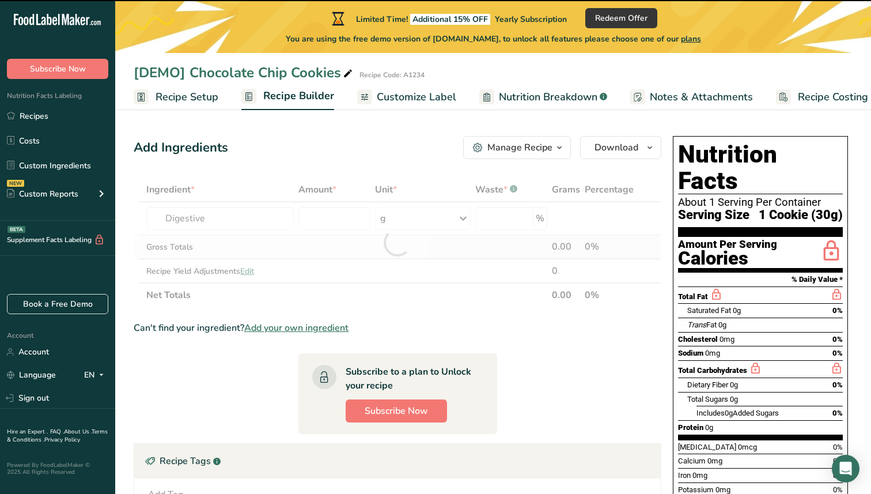
type input "0"
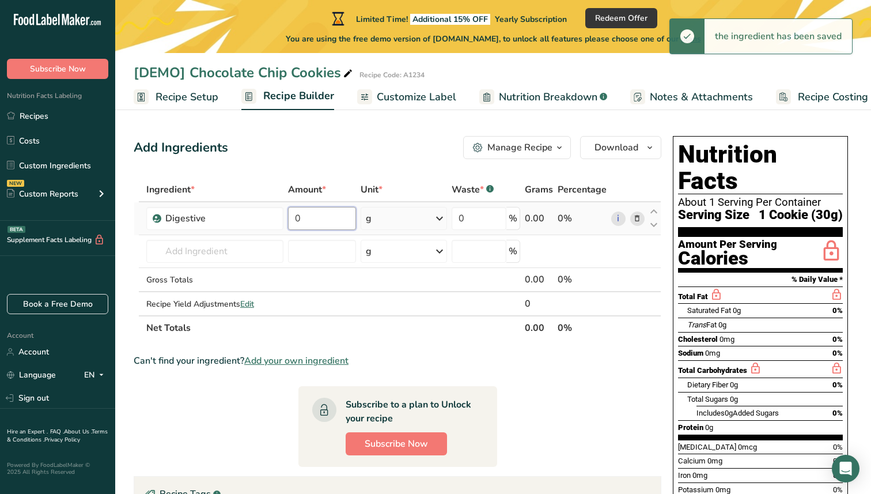
click at [316, 223] on input "0" at bounding box center [321, 218] width 67 height 23
click at [337, 217] on input "23" at bounding box center [321, 218] width 67 height 23
type input "2"
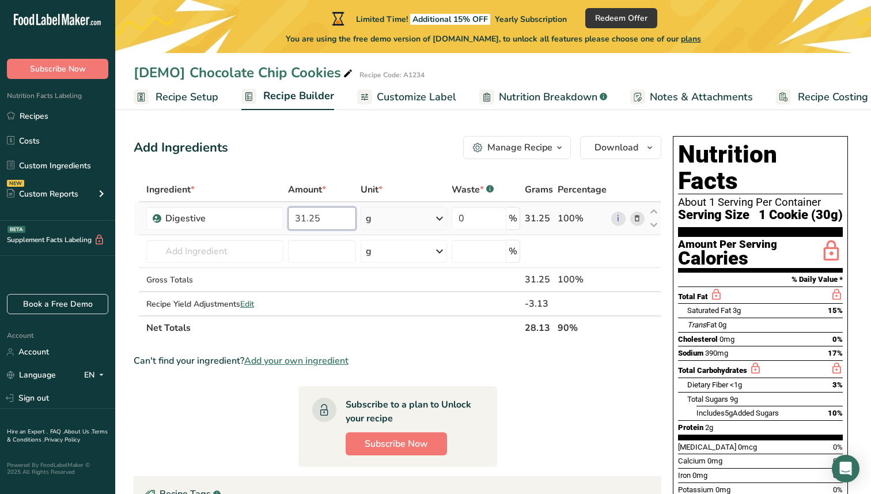
type input "31.25"
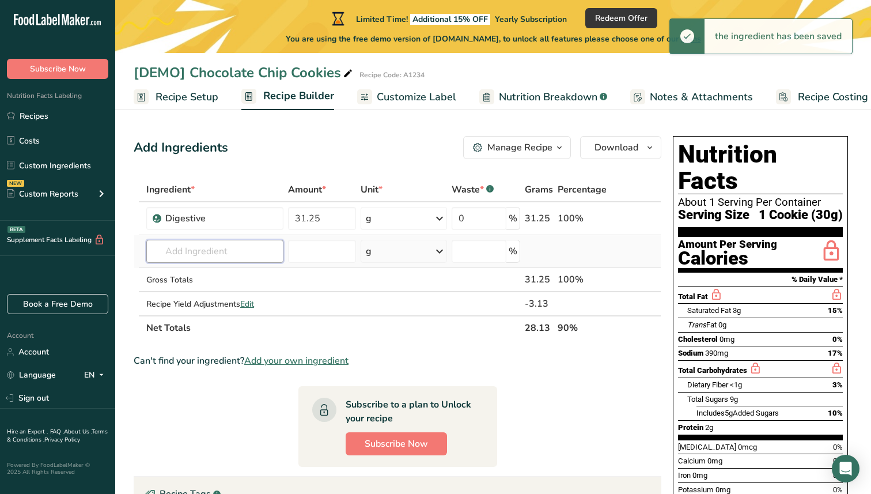
click at [196, 251] on input "text" at bounding box center [214, 251] width 137 height 23
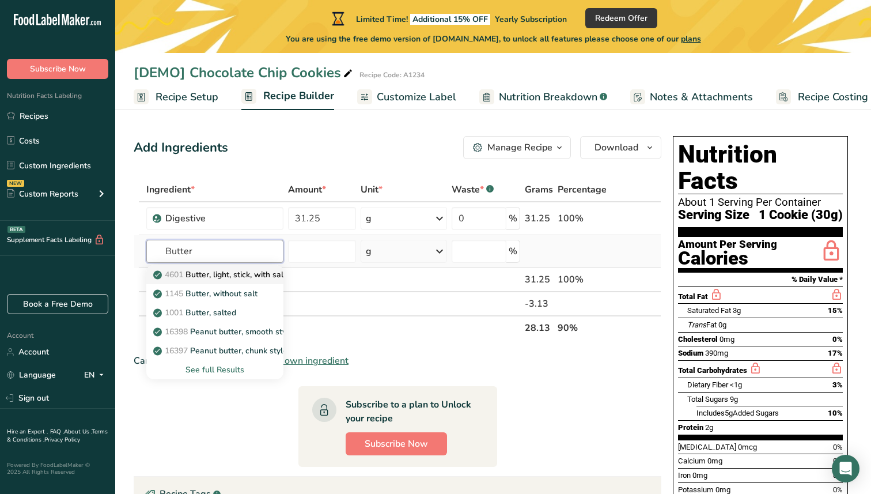
type input "Butter"
click at [230, 278] on p "4601 Butter, light, stick, with salt" at bounding box center [220, 274] width 131 height 12
type input "Butter, light, stick, with salt"
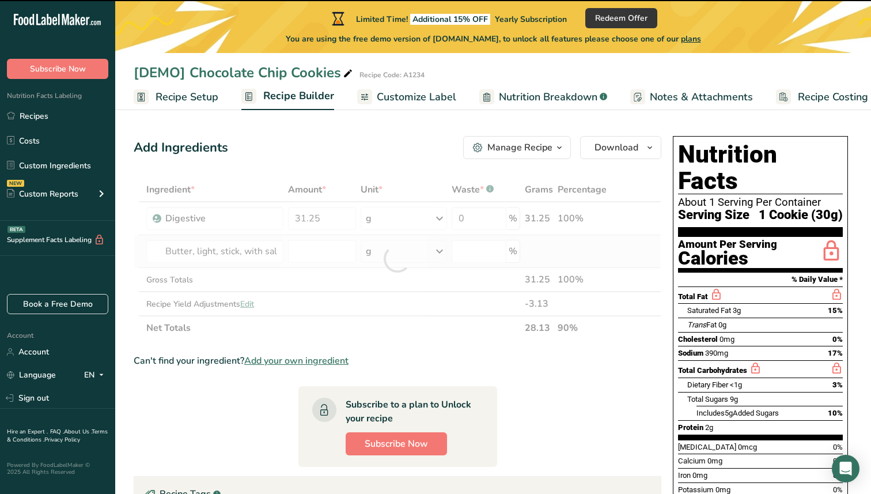
type input "0"
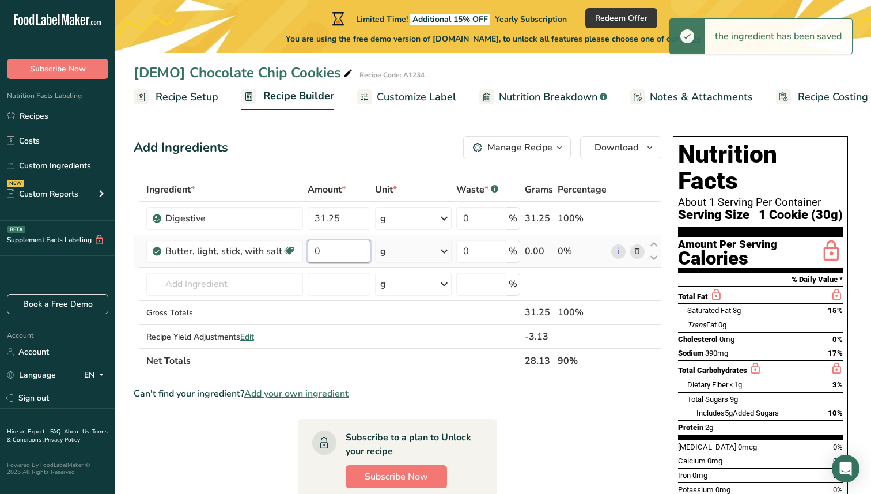
click at [327, 249] on input "0" at bounding box center [339, 251] width 63 height 23
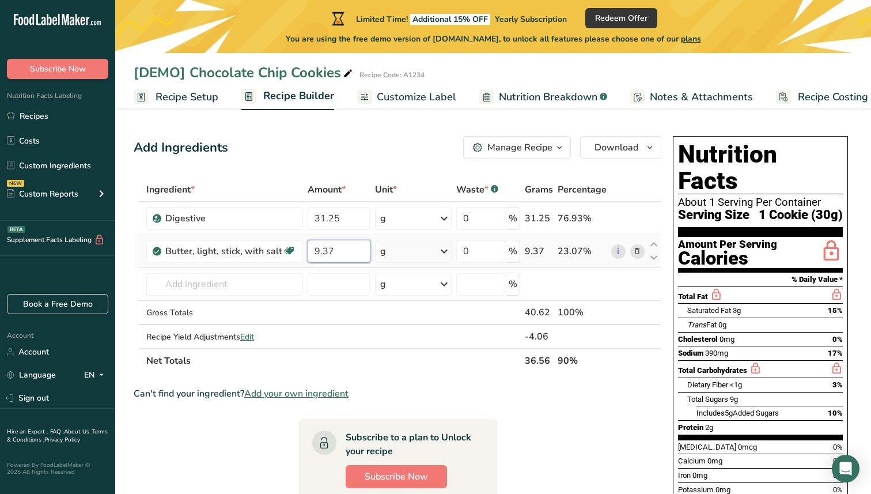
type input "9.37"
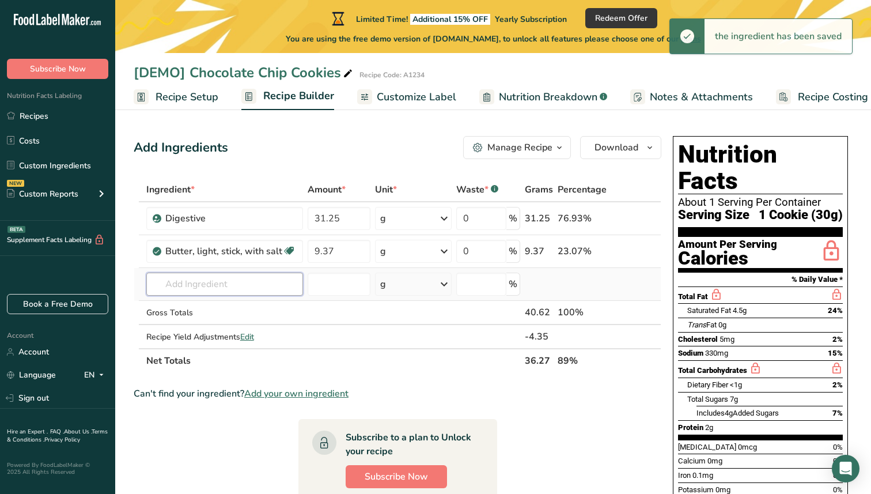
click at [215, 285] on input "text" at bounding box center [224, 283] width 157 height 23
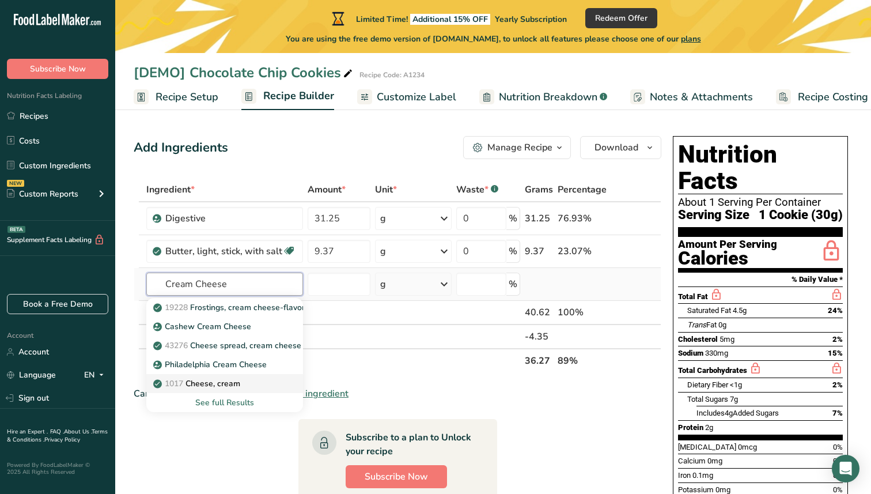
type input "Cream Cheese"
click at [243, 384] on div "1017 Cheese, cream" at bounding box center [215, 383] width 120 height 12
type input "Cheese, cream"
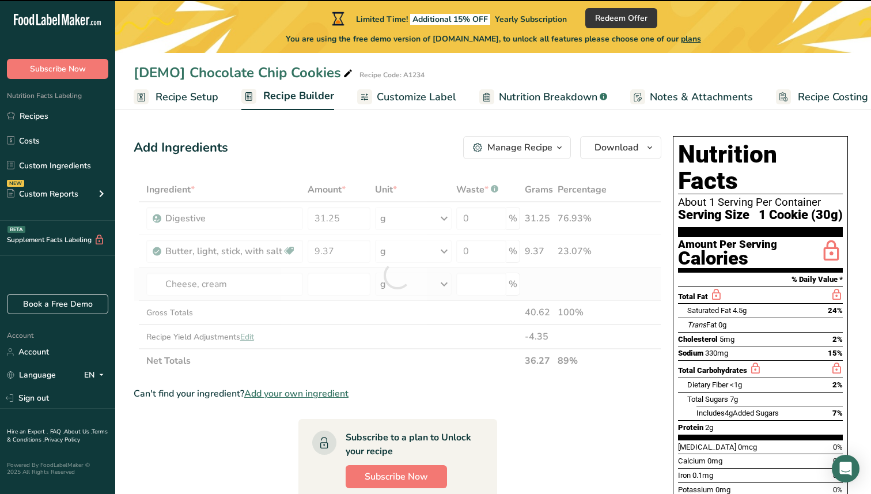
type input "0"
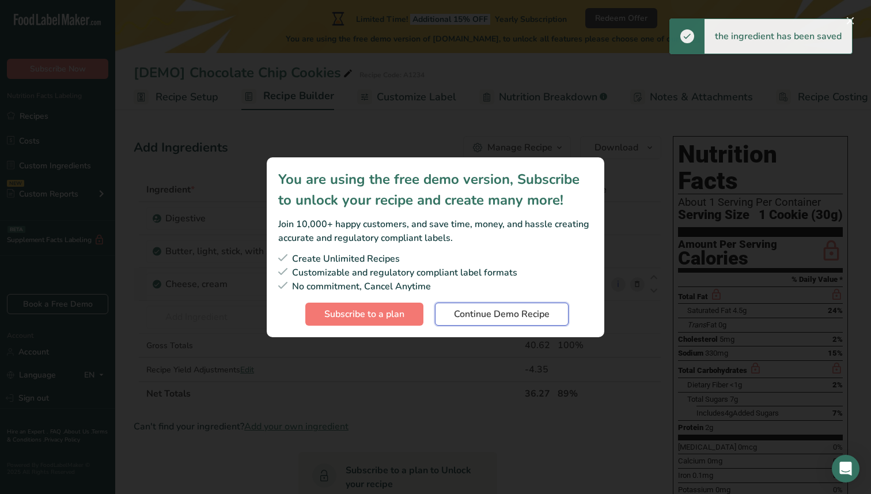
click at [535, 318] on span "Continue Demo Recipe" at bounding box center [502, 314] width 96 height 14
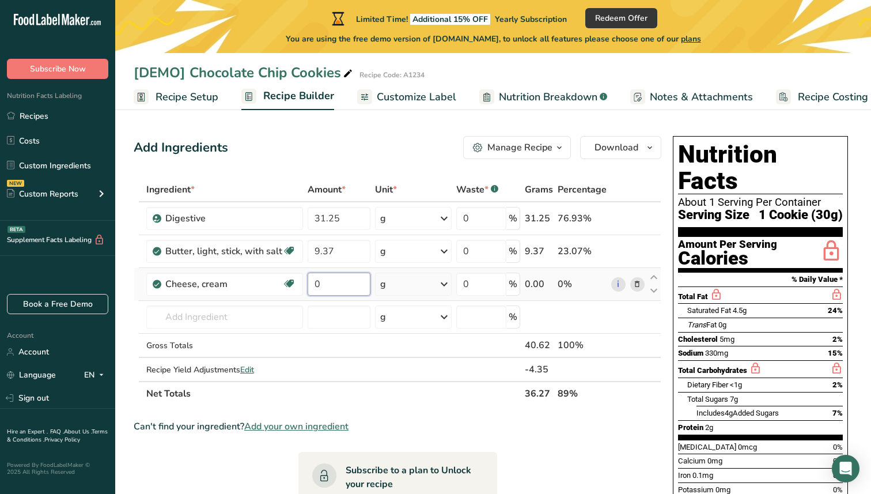
click at [336, 286] on input "0" at bounding box center [339, 283] width 63 height 23
type input "21.87"
click at [251, 290] on div "Ingredient * Amount * Unit * Waste * .a-a{fill:#347362;}.b-a{fill:#fff;} Grams …" at bounding box center [398, 291] width 528 height 228
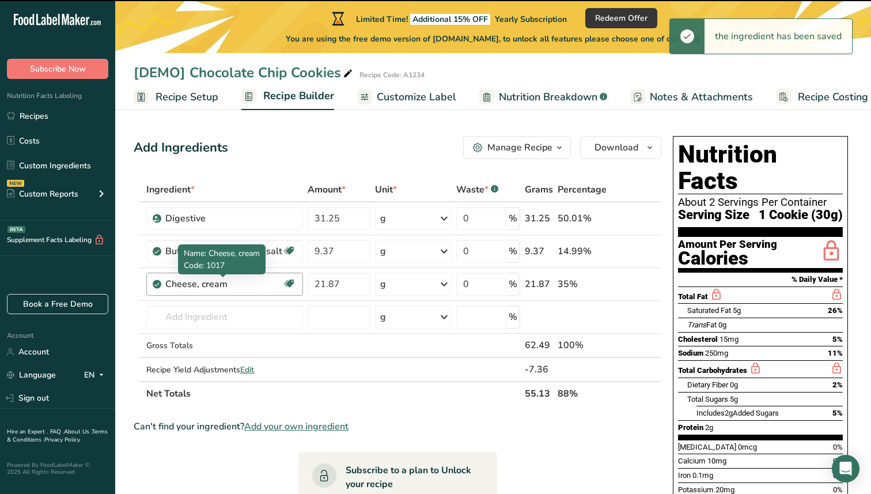
click at [221, 287] on div "Cheese, cream" at bounding box center [223, 284] width 117 height 14
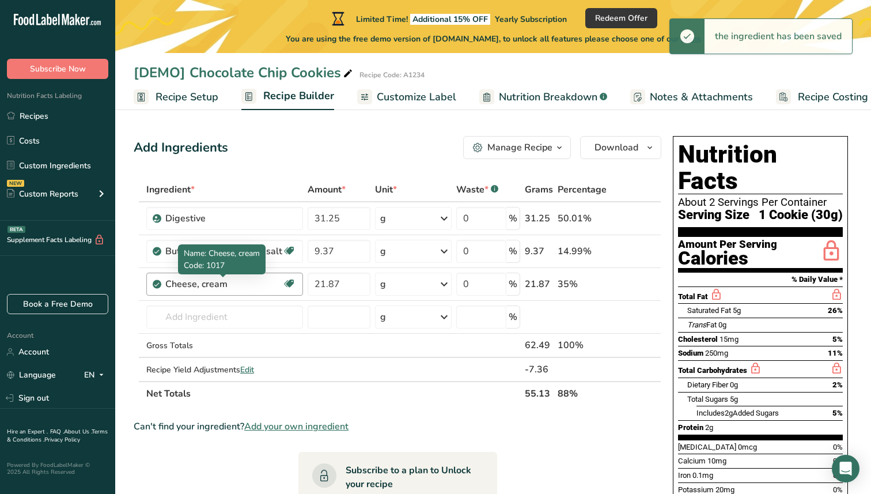
click at [221, 287] on div "Cheese, cream" at bounding box center [223, 284] width 117 height 14
click at [280, 313] on input "text" at bounding box center [224, 316] width 157 height 23
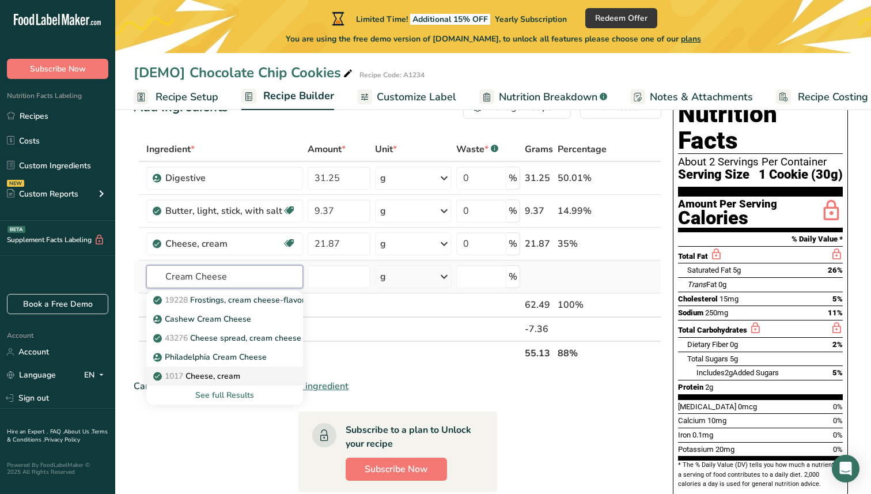
scroll to position [45, 0]
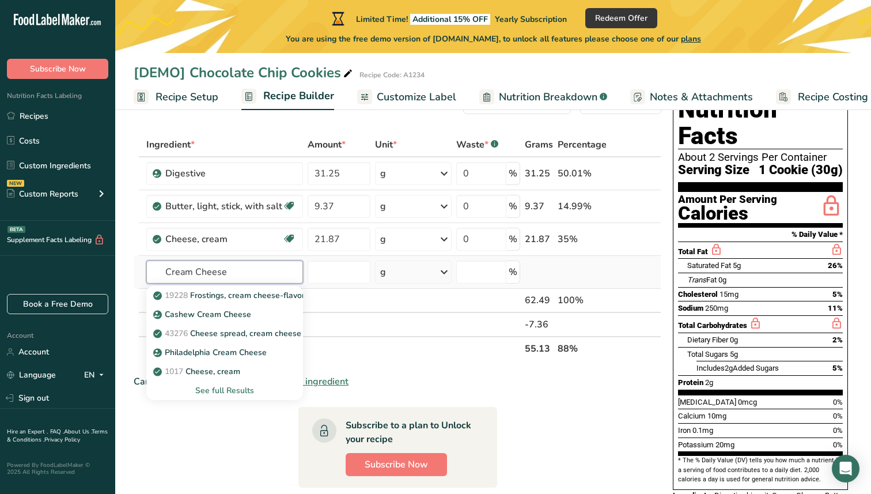
type input "Cream Cheese"
click at [234, 387] on div "See full Results" at bounding box center [224, 390] width 138 height 12
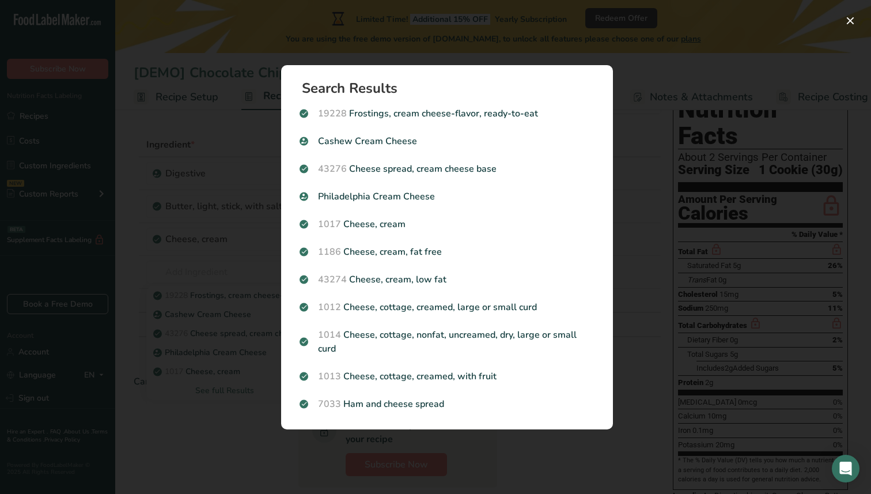
click at [687, 226] on div "Search results modal" at bounding box center [435, 247] width 871 height 494
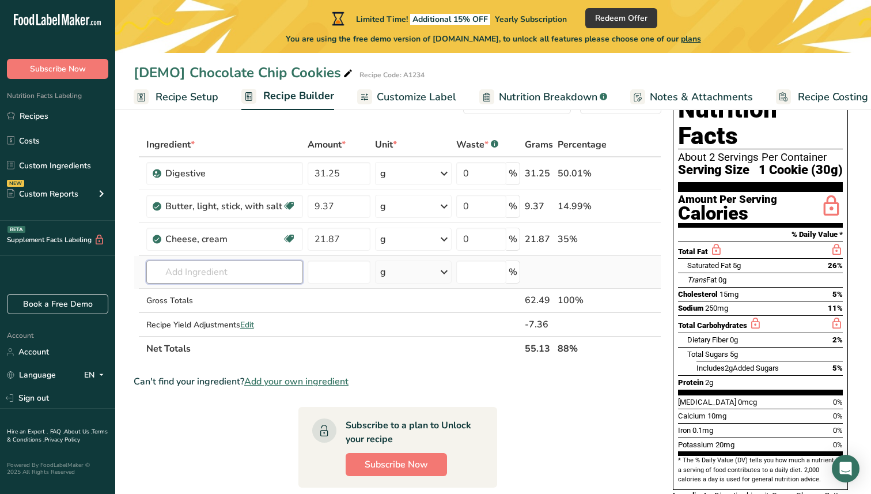
click at [242, 265] on input "text" at bounding box center [224, 271] width 157 height 23
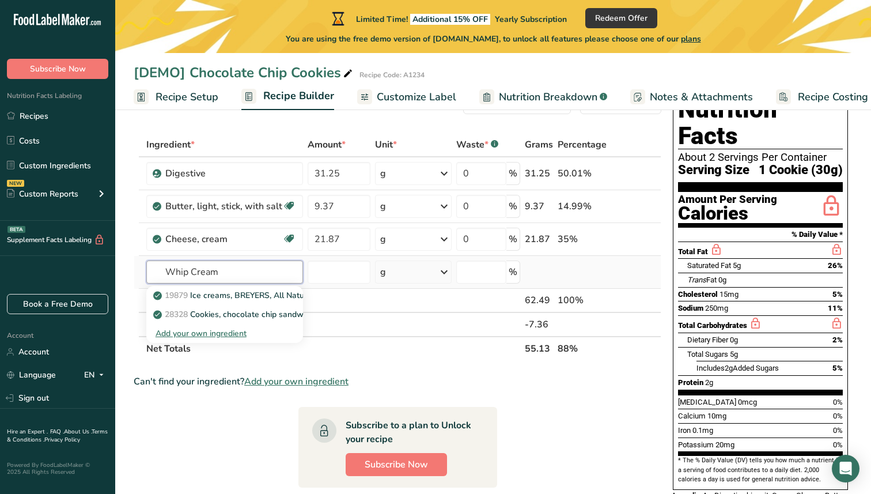
type input "Whip Cream"
click at [215, 328] on div "Add your own ingredient" at bounding box center [224, 333] width 138 height 12
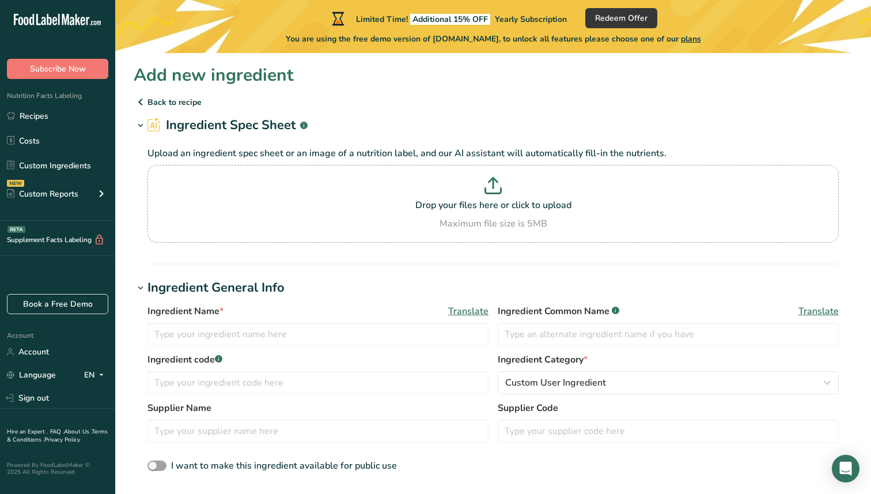
click at [135, 103] on icon at bounding box center [141, 102] width 14 height 21
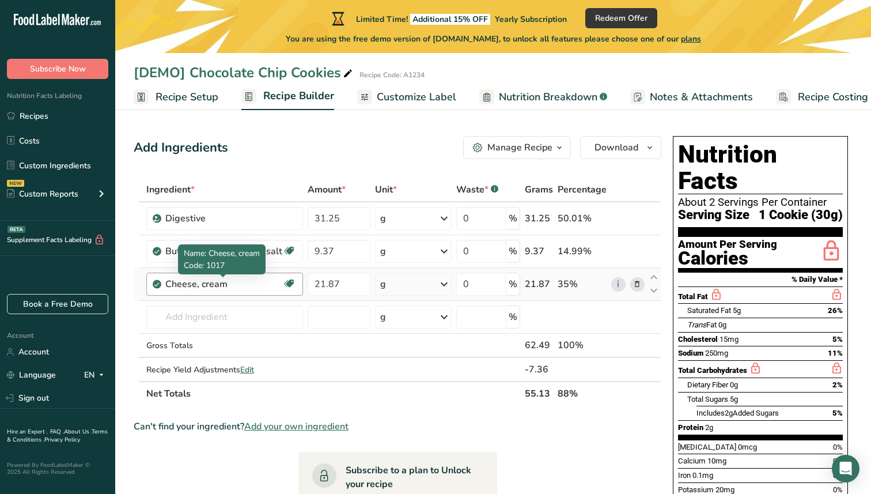
click at [215, 290] on div "Cheese, cream" at bounding box center [223, 284] width 117 height 14
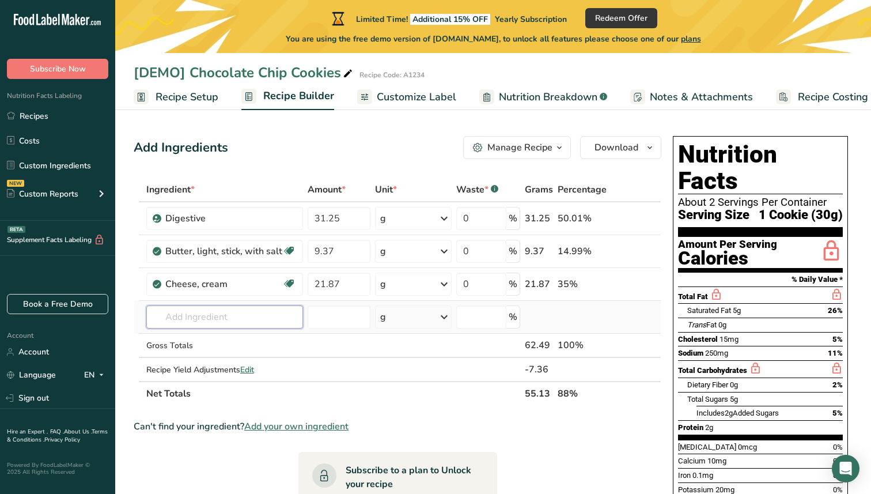
click at [208, 310] on input "text" at bounding box center [224, 316] width 157 height 23
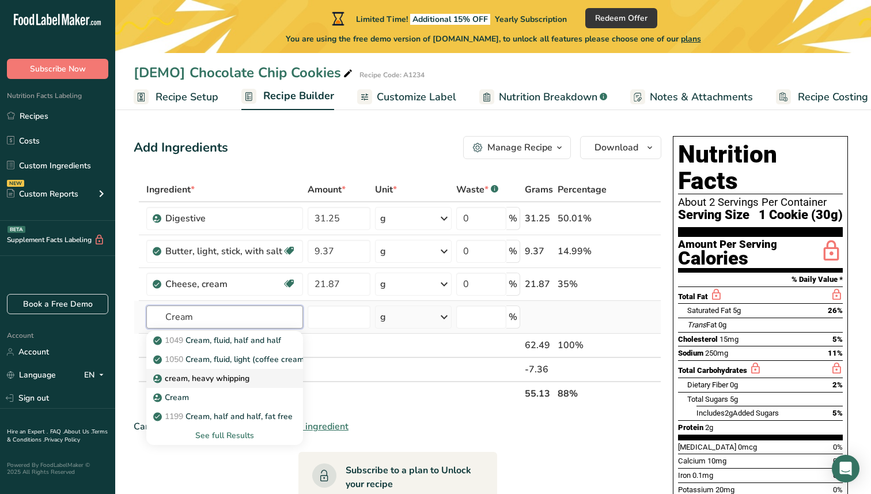
type input "cream, heavy whipping"
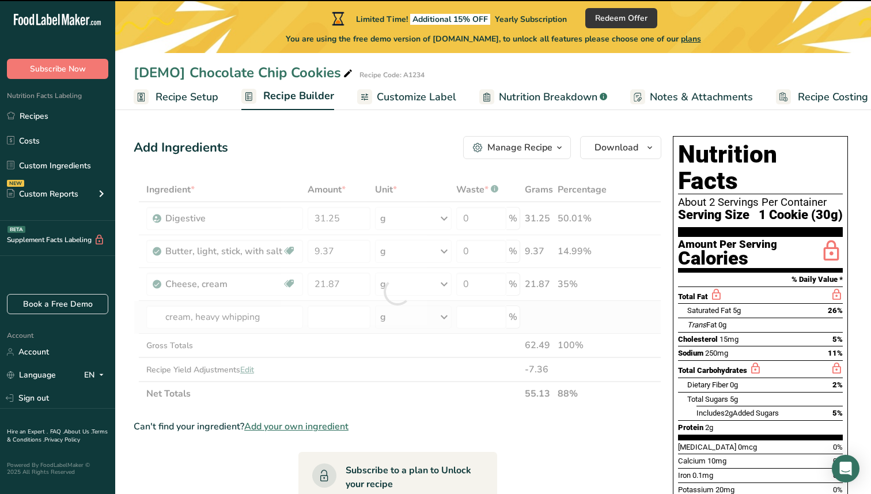
type input "0"
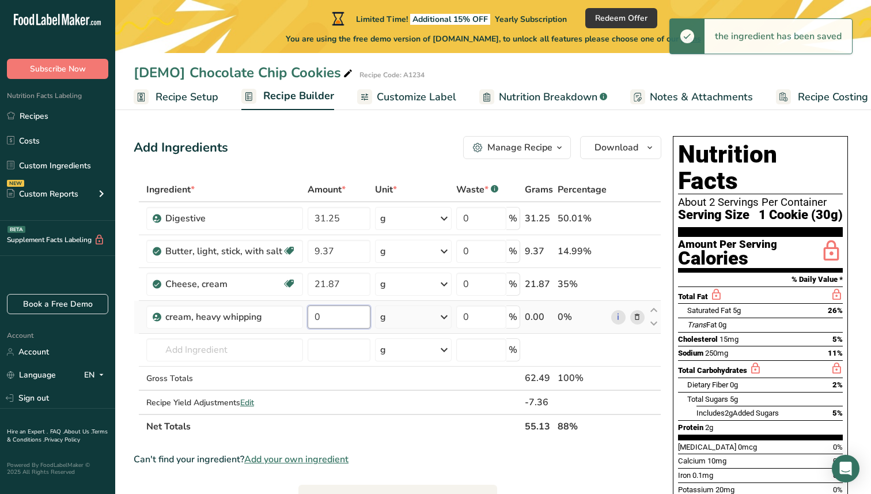
click at [313, 317] on input "0" at bounding box center [339, 316] width 63 height 23
click at [329, 323] on input "0" at bounding box center [339, 316] width 63 height 23
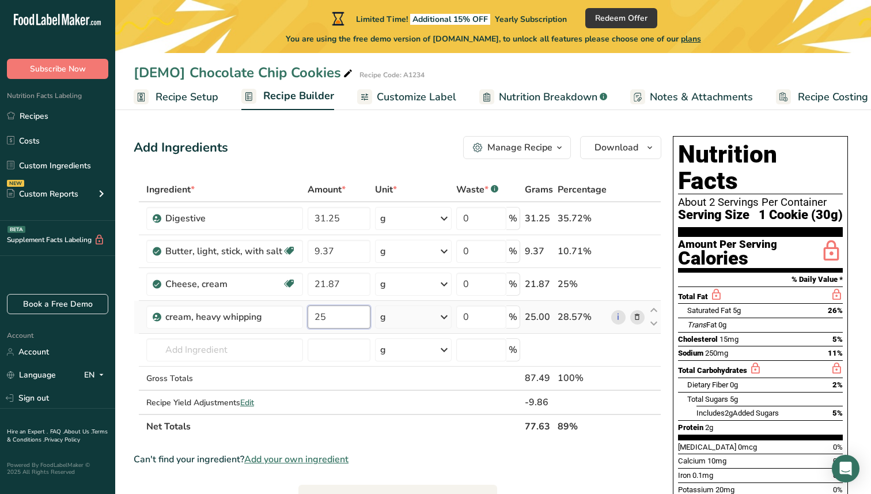
type input "25"
click at [234, 354] on div "Ingredient * Amount * Unit * Waste * .a-a{fill:#347362;}.b-a{fill:#fff;} Grams …" at bounding box center [398, 307] width 528 height 261
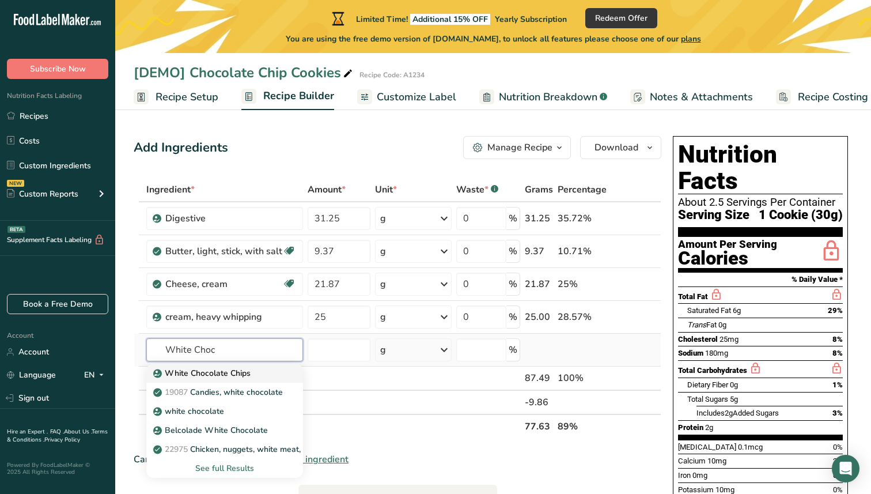
type input "White Choc"
click at [225, 380] on link "White Chocolate Chips" at bounding box center [224, 372] width 157 height 19
type input "White Chocolate Chips"
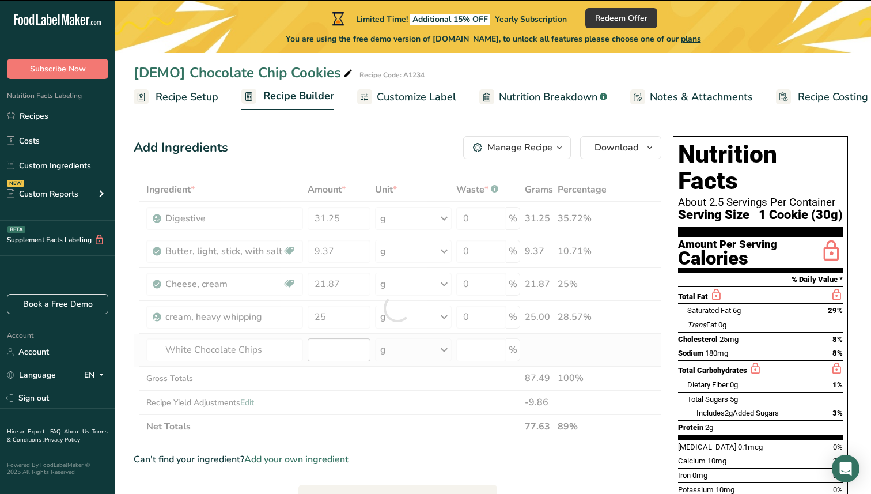
type input "0"
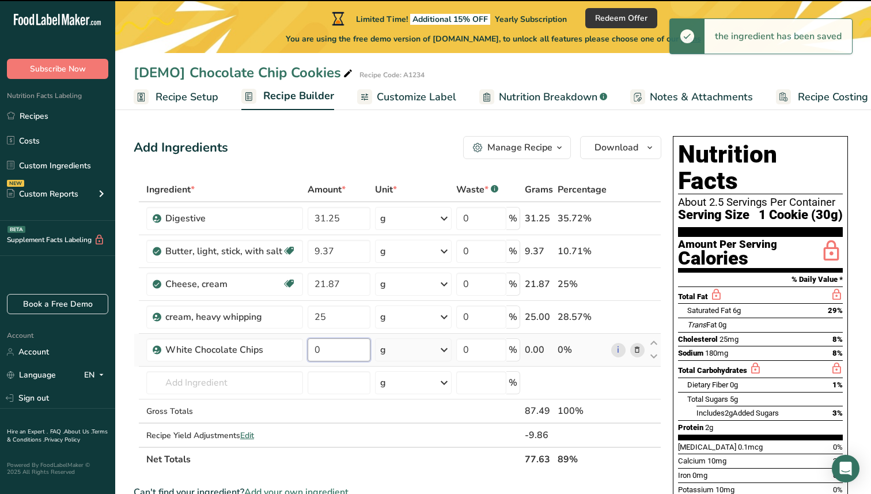
click at [348, 353] on input "0" at bounding box center [339, 349] width 63 height 23
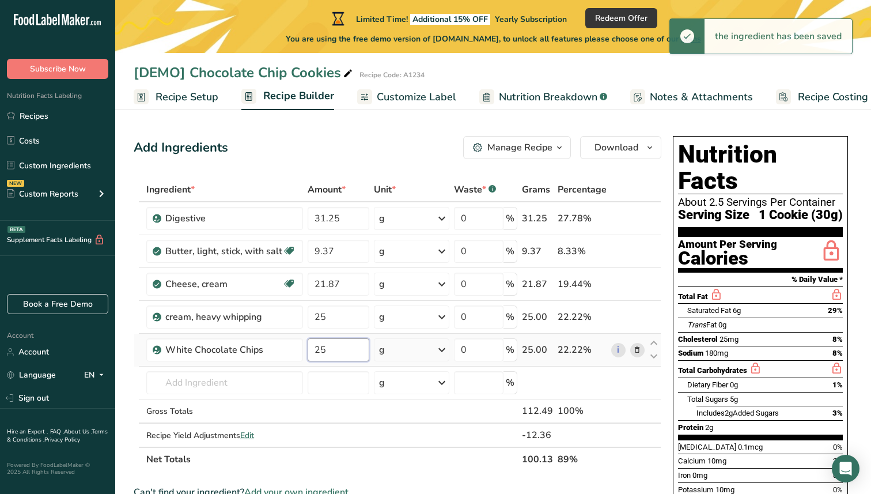
type input "25"
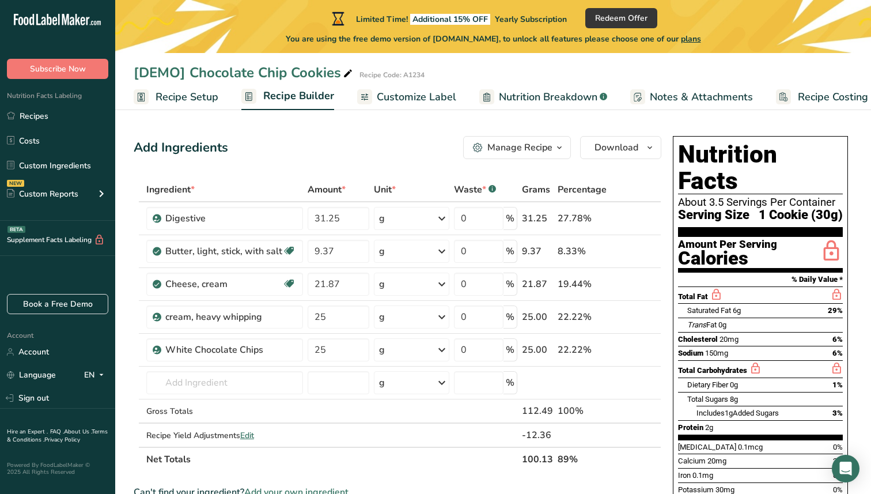
click at [188, 97] on span "Recipe Setup" at bounding box center [186, 97] width 63 height 16
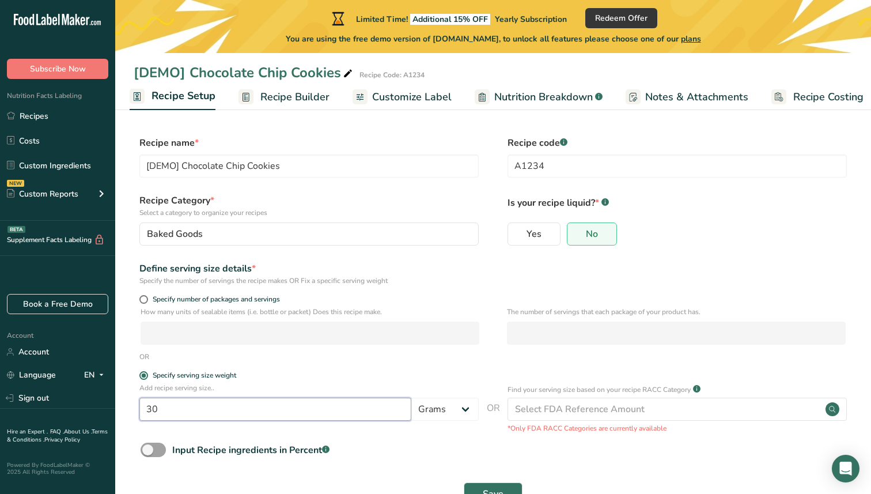
click at [257, 415] on input "30" at bounding box center [275, 408] width 272 height 23
click at [448, 412] on select "Grams kg mg mcg lb oz l mL fl oz tbsp tsp cup qt gallon" at bounding box center [444, 408] width 67 height 23
click at [176, 379] on div "Specify serving size weight" at bounding box center [195, 375] width 84 height 9
click at [147, 379] on input "Specify serving size weight" at bounding box center [142, 374] width 7 height 7
click at [154, 301] on span "Specify number of packages and servings" at bounding box center [214, 299] width 132 height 9
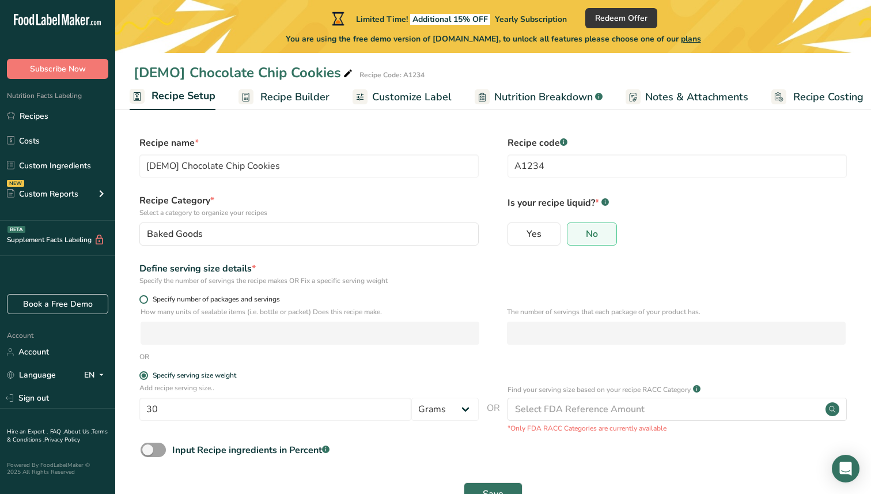
click at [147, 301] on input "Specify number of packages and servings" at bounding box center [142, 298] width 7 height 7
radio input "true"
radio input "false"
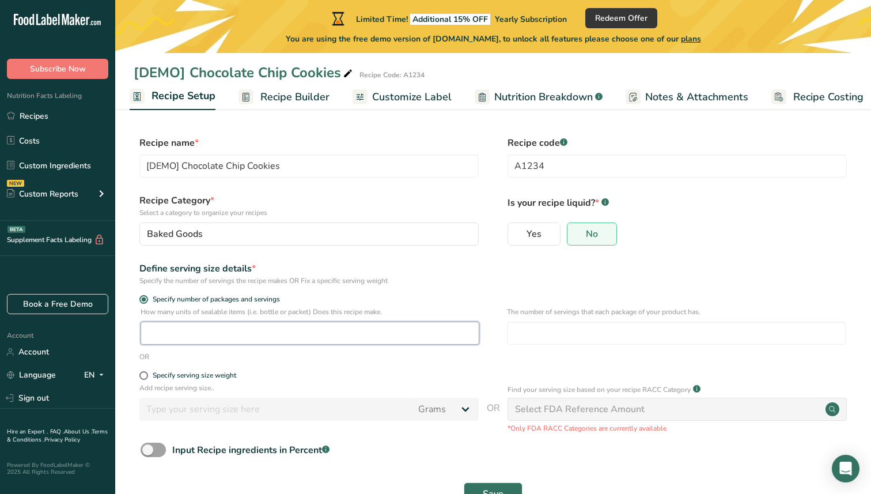
click at [217, 336] on input "number" at bounding box center [310, 332] width 339 height 23
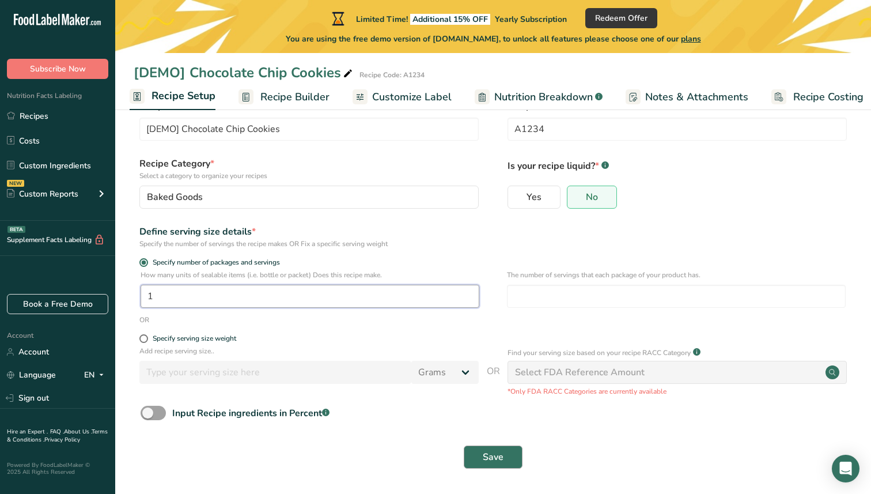
type input "1"
click at [491, 455] on span "Save" at bounding box center [493, 457] width 21 height 14
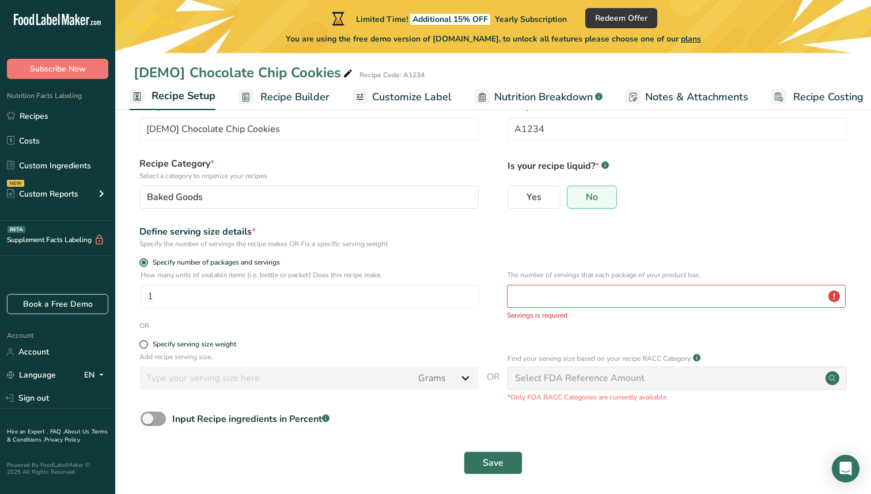
click at [287, 92] on span "Recipe Builder" at bounding box center [294, 97] width 69 height 16
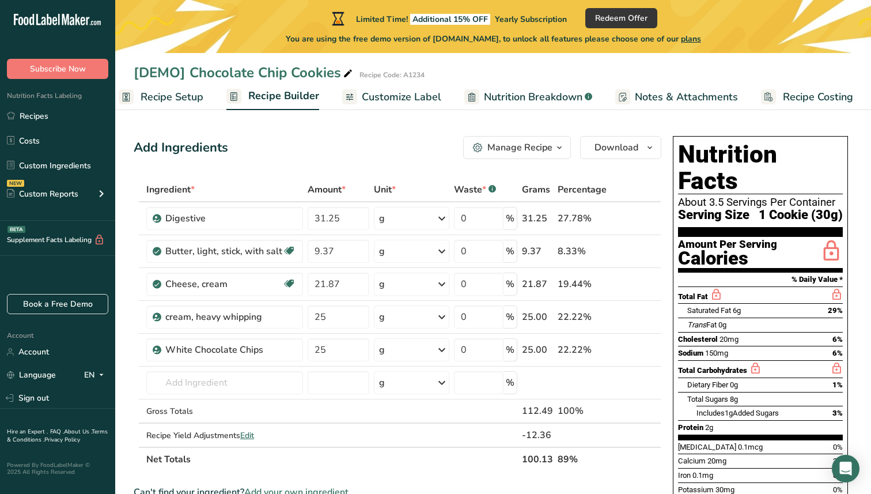
click at [167, 99] on span "Recipe Setup" at bounding box center [172, 97] width 63 height 16
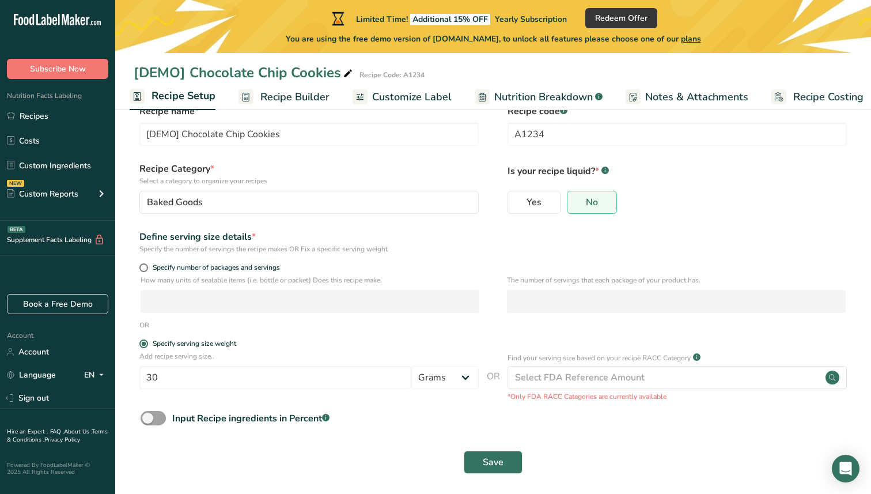
scroll to position [37, 0]
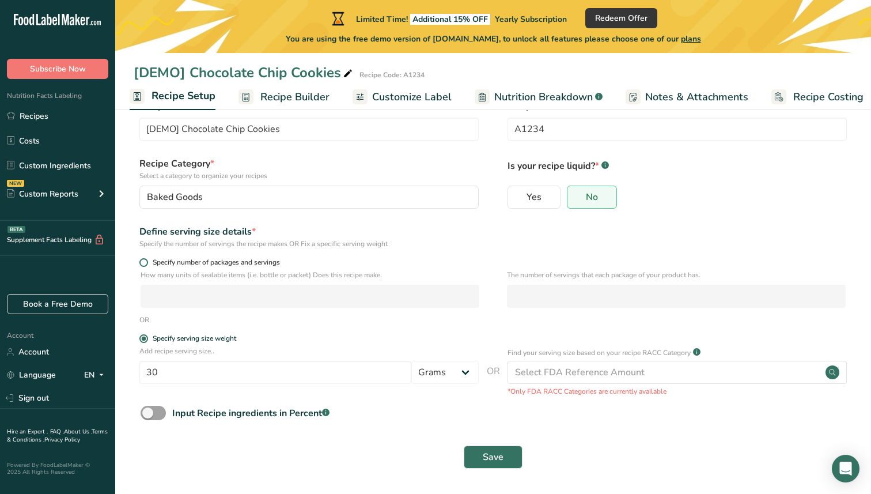
click at [208, 265] on span "Specify number of packages and servings" at bounding box center [214, 262] width 132 height 9
click at [147, 265] on input "Specify number of packages and servings" at bounding box center [142, 262] width 7 height 7
radio input "true"
radio input "false"
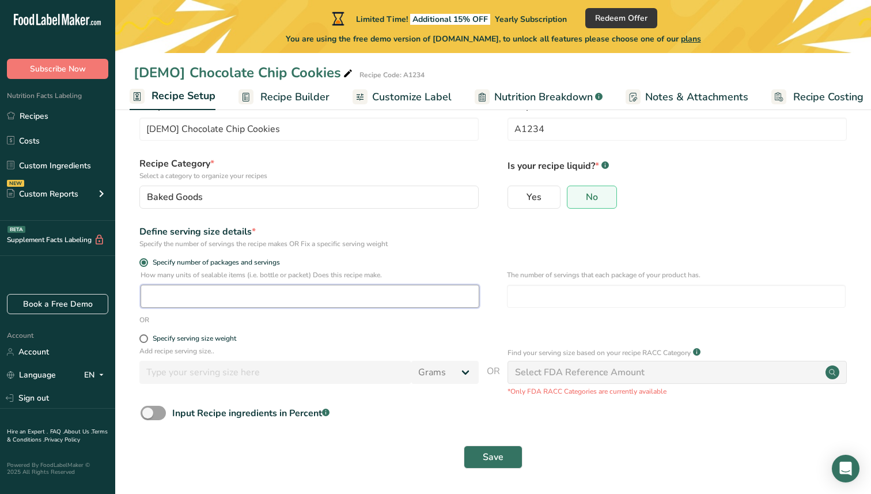
click at [208, 298] on input "number" at bounding box center [310, 296] width 339 height 23
type input "1"
click at [498, 453] on span "Save" at bounding box center [493, 457] width 21 height 14
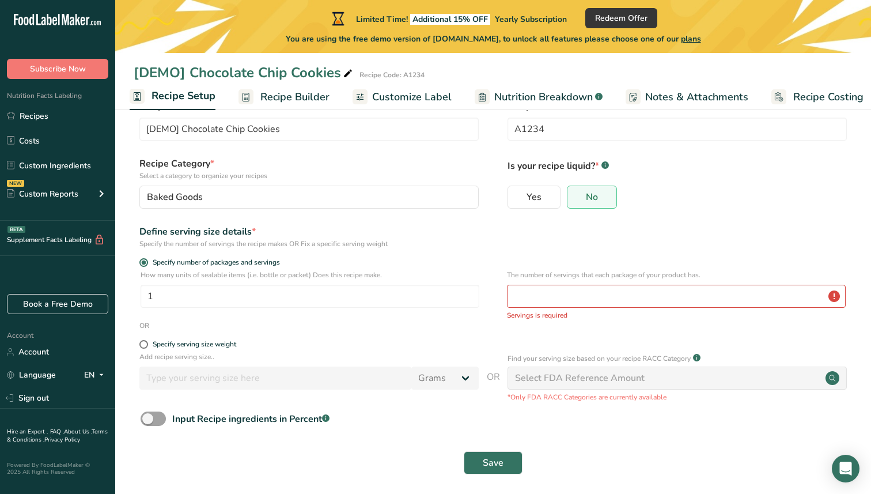
click at [549, 308] on div "The number of servings that each package of your product has. Servings is requi…" at bounding box center [676, 295] width 339 height 51
click at [538, 294] on input "number" at bounding box center [676, 296] width 339 height 23
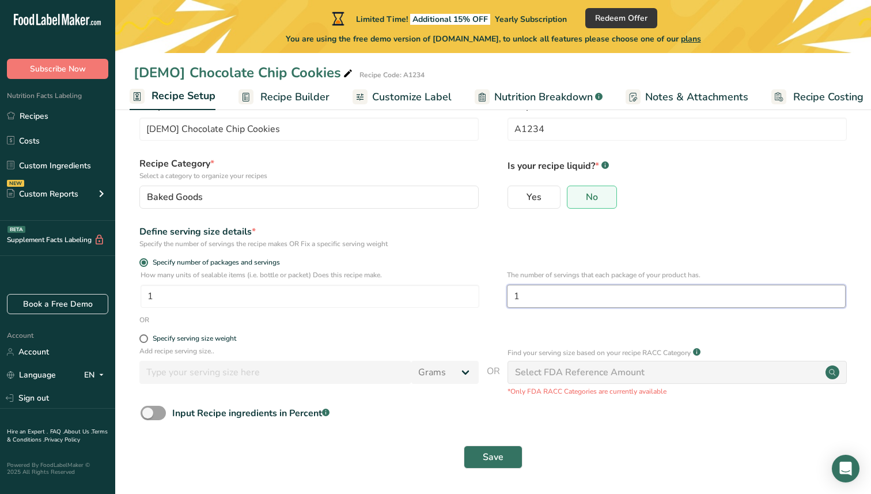
type input "1"
click at [484, 471] on div "Save" at bounding box center [493, 456] width 719 height 37
click at [490, 456] on span "Save" at bounding box center [493, 457] width 21 height 14
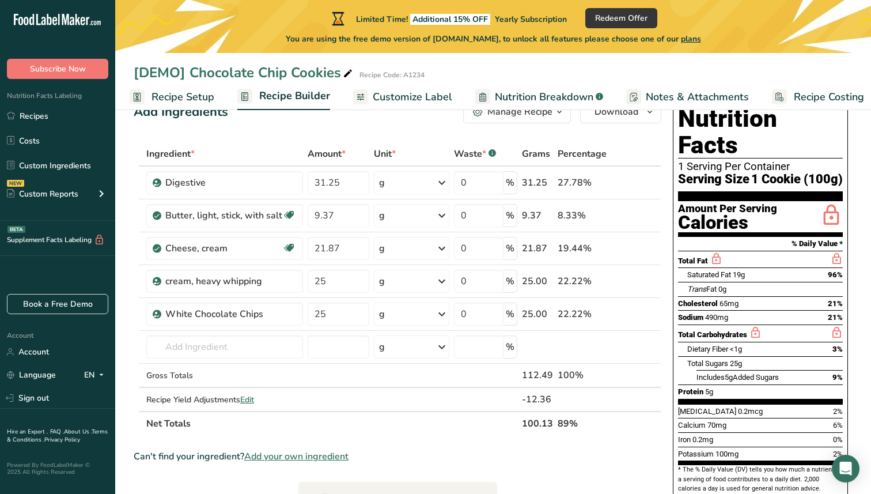
scroll to position [37, 0]
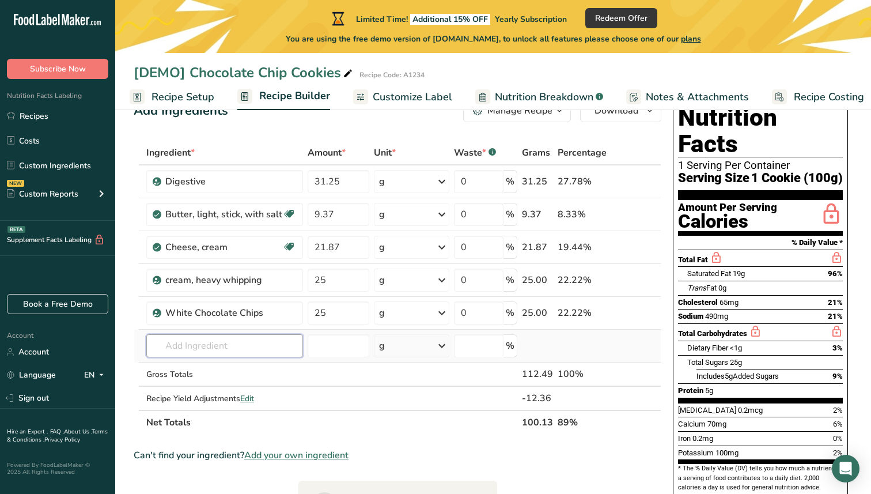
click at [203, 336] on input "text" at bounding box center [224, 345] width 157 height 23
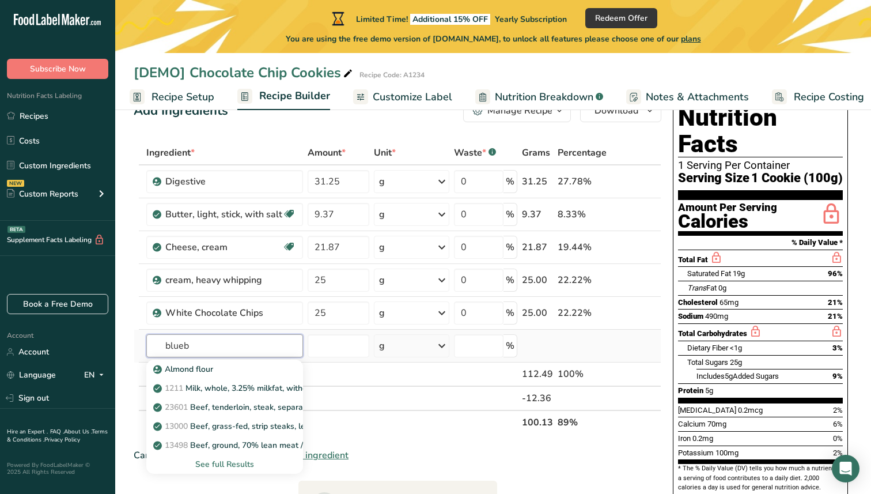
type input "bluebe"
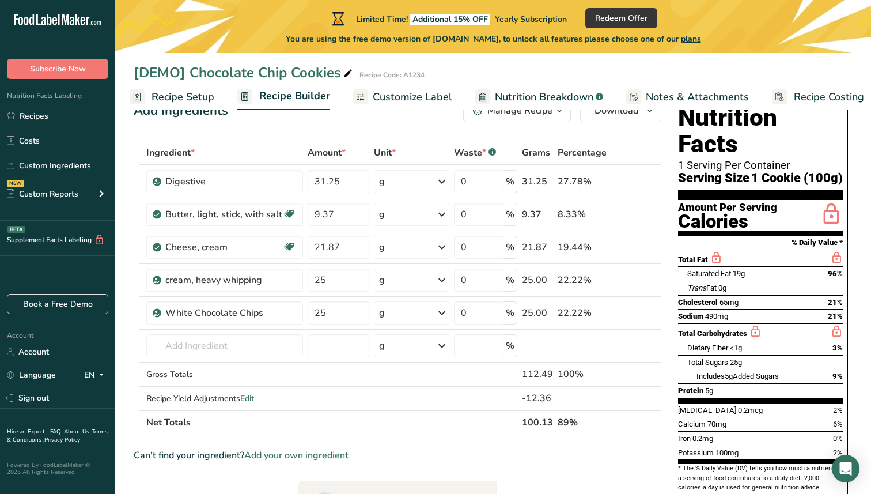
click at [582, 455] on div "Can't find your ingredient? Add your own ingredient" at bounding box center [398, 455] width 528 height 14
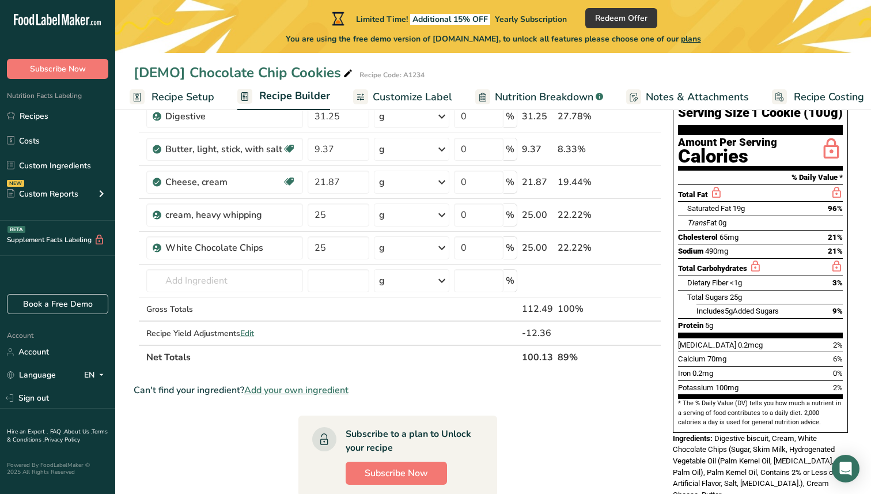
scroll to position [104, 0]
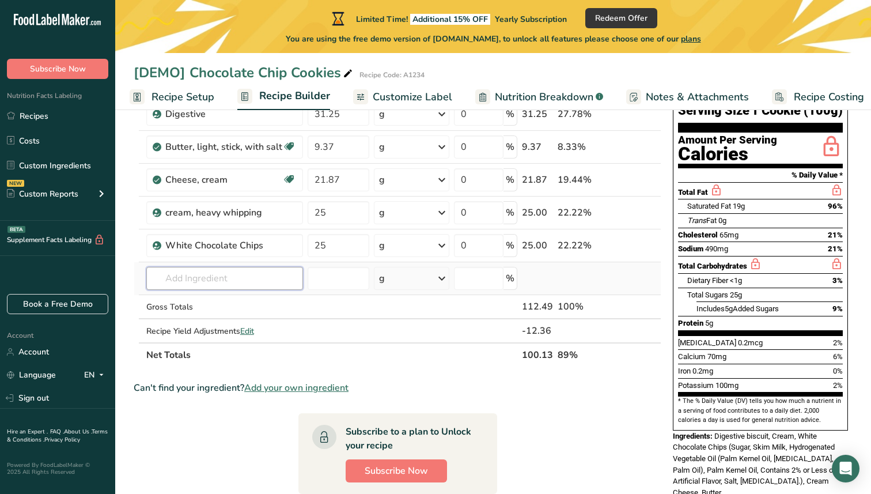
click at [219, 286] on input "text" at bounding box center [224, 278] width 157 height 23
type input "lotus"
click at [560, 399] on section "Ingredient * Amount * Unit * Waste * .a-a{fill:#347362;}.b-a{fill:#fff;} Grams …" at bounding box center [398, 373] width 528 height 601
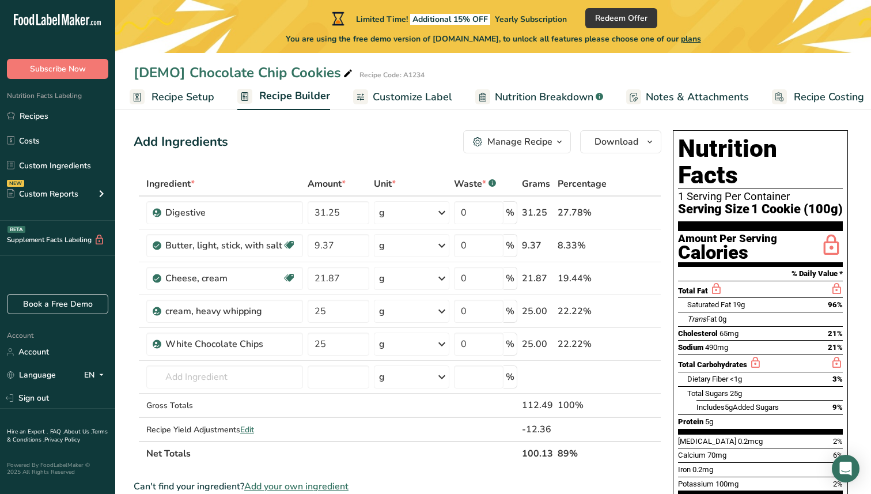
scroll to position [0, 0]
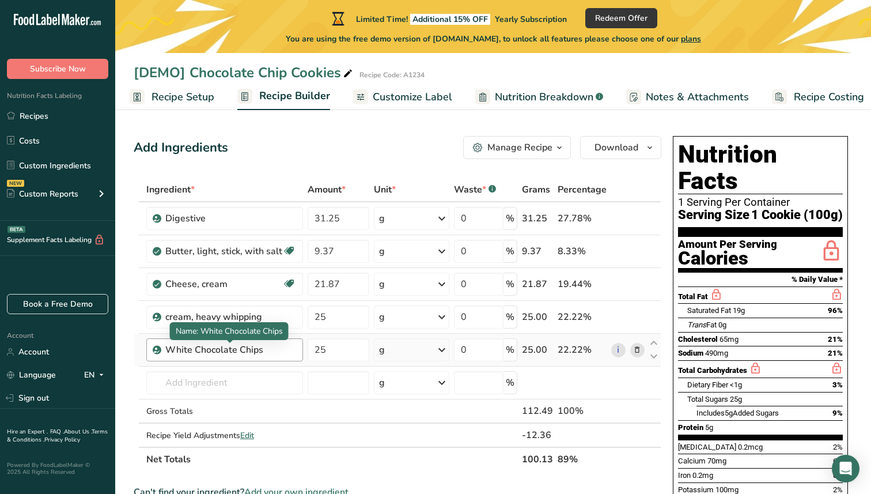
click at [215, 351] on div "White Chocolate Chips" at bounding box center [230, 350] width 131 height 14
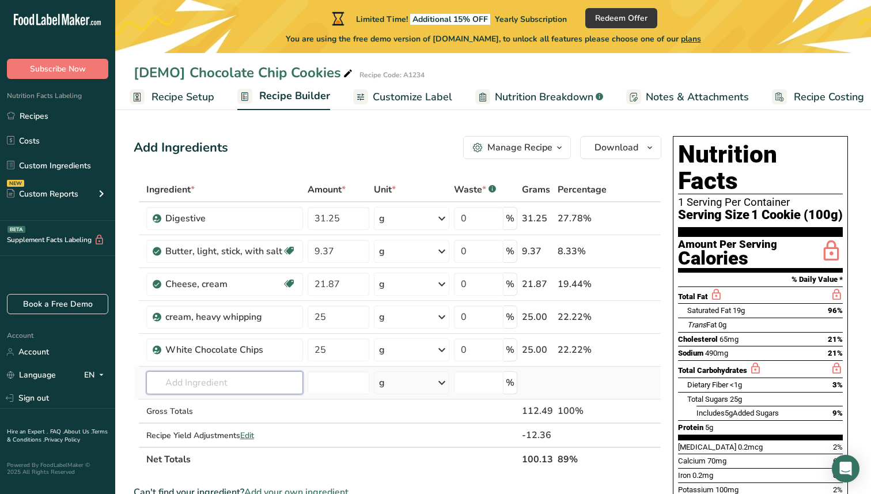
click at [214, 390] on input "text" at bounding box center [224, 382] width 157 height 23
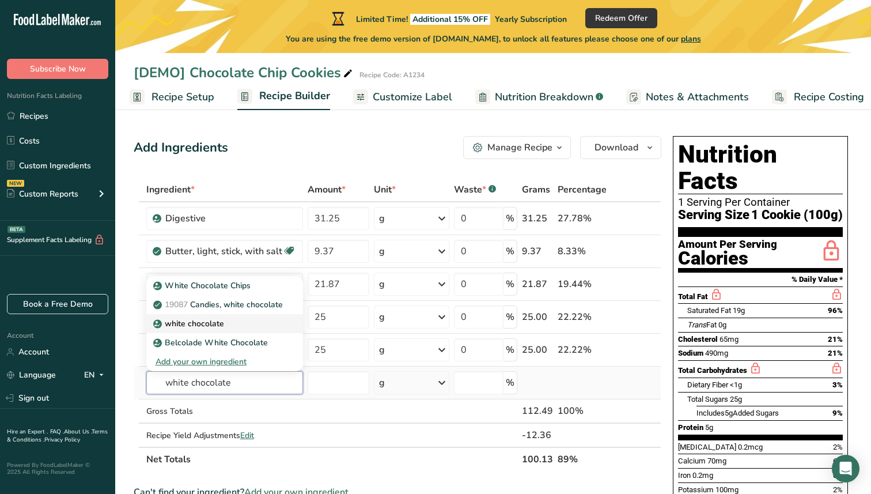
type input "white chocolate"
click at [241, 320] on div "white chocolate" at bounding box center [215, 323] width 120 height 12
type input "white chocolate"
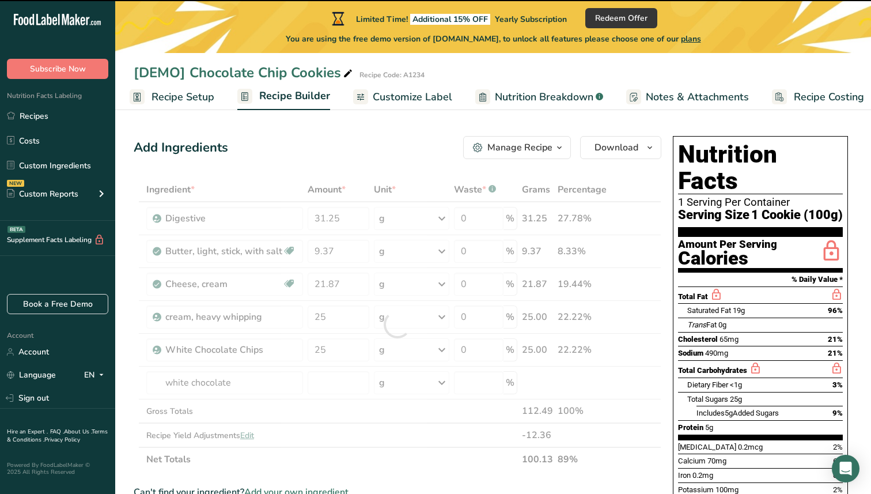
type input "0"
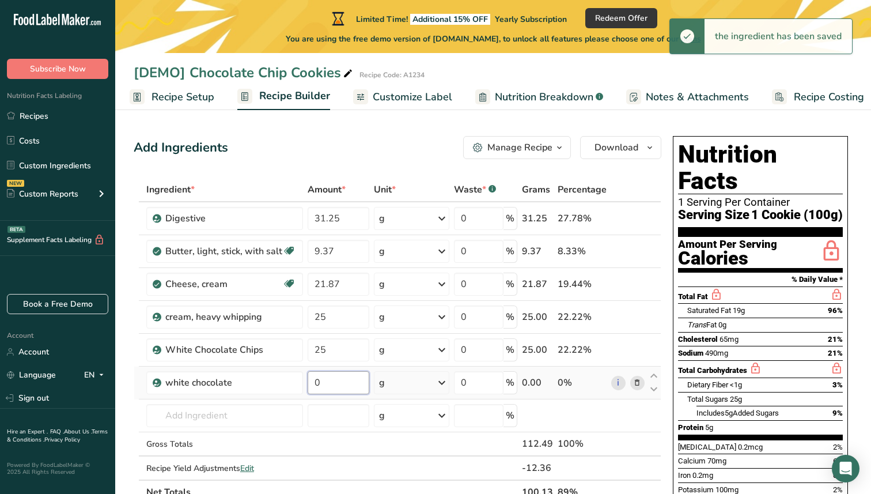
click at [324, 382] on input "0" at bounding box center [339, 382] width 62 height 23
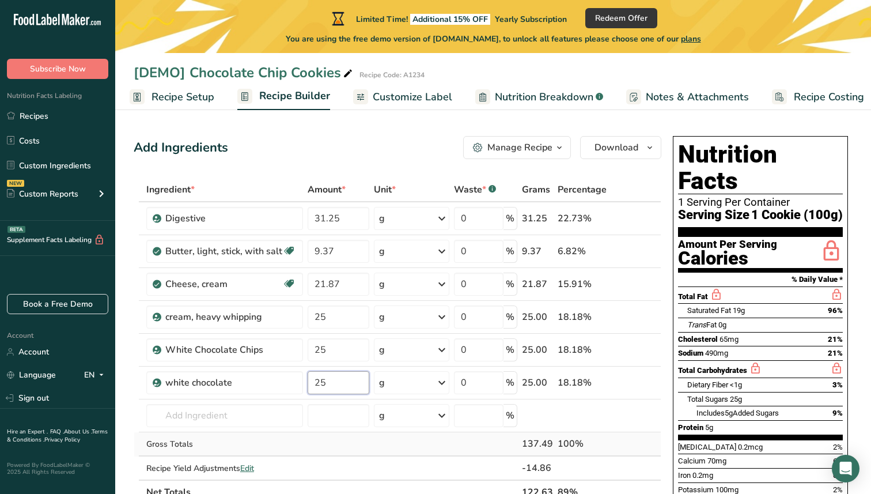
type input "25"
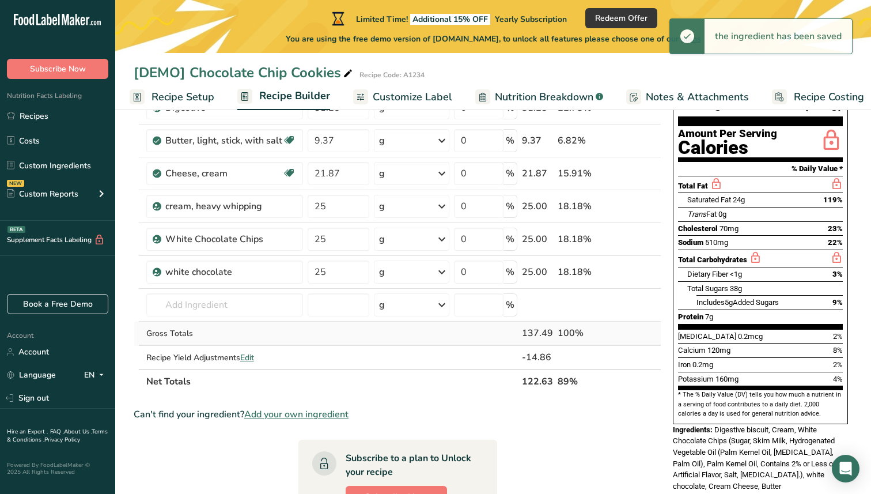
scroll to position [101, 0]
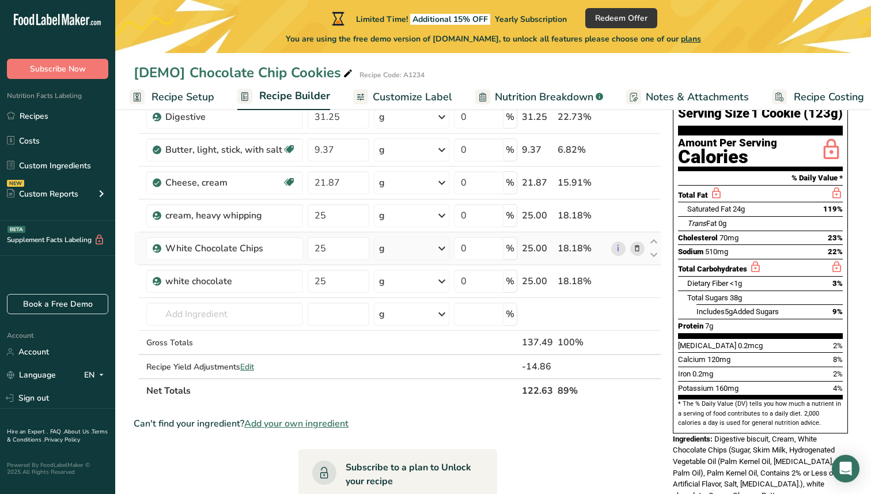
click at [638, 249] on icon at bounding box center [637, 248] width 8 height 12
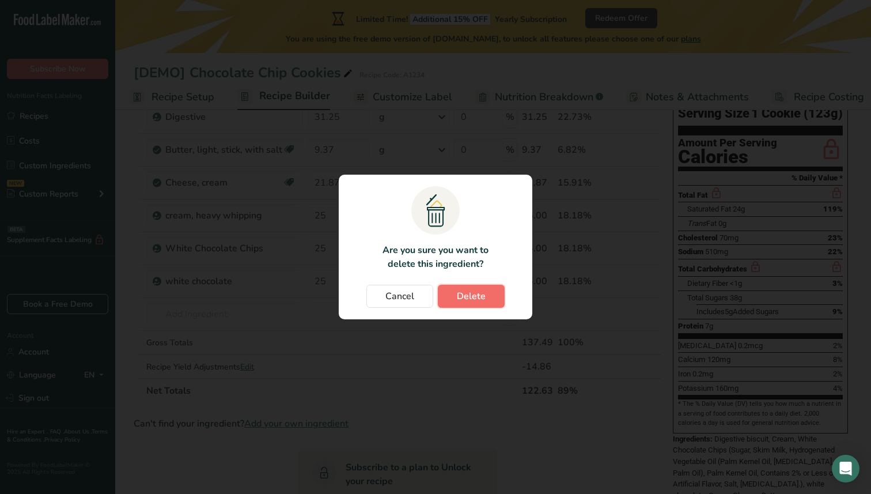
click at [480, 290] on span "Delete" at bounding box center [471, 296] width 29 height 14
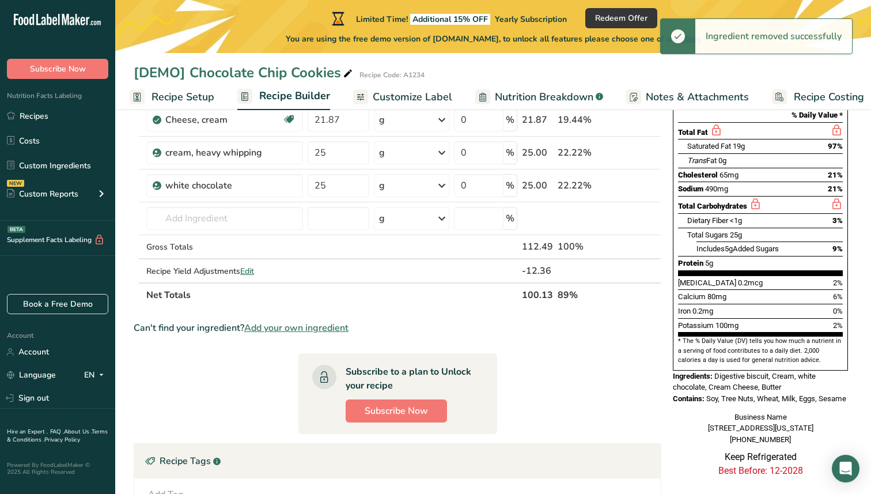
scroll to position [163, 0]
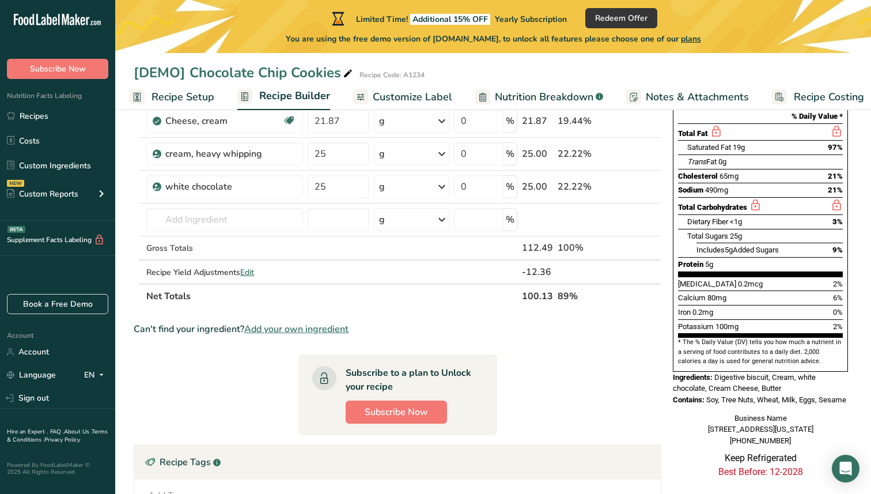
click at [720, 394] on div "Contains: Soy, Tree Nuts, Wheat, Milk, Eggs, Sesame" at bounding box center [760, 400] width 175 height 12
drag, startPoint x: 716, startPoint y: 349, endPoint x: 784, endPoint y: 362, distance: 69.8
click at [784, 371] on div "Ingredients: Digestive biscuit, Cream, white chocolate, Cream Cheese, Butter" at bounding box center [760, 382] width 175 height 22
copy span "Digestive biscuit, Cream, white chocolate, Cream Cheese, Butter"
click at [731, 394] on div "Contains: Soy, Tree Nuts, Wheat, Milk, Eggs, Sesame" at bounding box center [760, 400] width 175 height 12
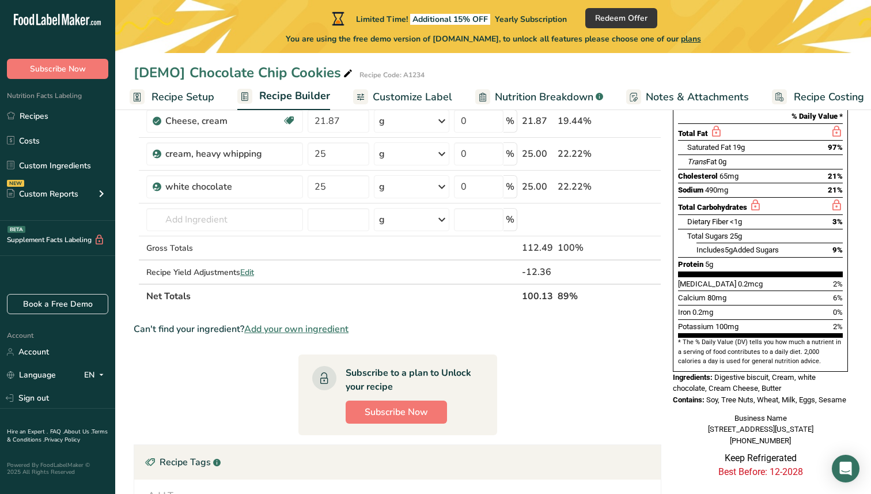
drag, startPoint x: 707, startPoint y: 374, endPoint x: 848, endPoint y: 375, distance: 141.1
click at [848, 375] on div "Nutrition Facts 1 Serving Per Container Serving Size 1 Cookie (100g) Amount Per…" at bounding box center [760, 209] width 184 height 483
copy span "Soy, Tree Nuts, Wheat, Milk, Eggs, Sesame"
click at [807, 412] on div "Business Name [STREET_ADDRESS][US_STATE] [PHONE_NUMBER]" at bounding box center [760, 429] width 175 height 34
click at [782, 395] on span "Soy, Tree Nuts, Wheat, Milk, Eggs, Sesame" at bounding box center [776, 399] width 140 height 9
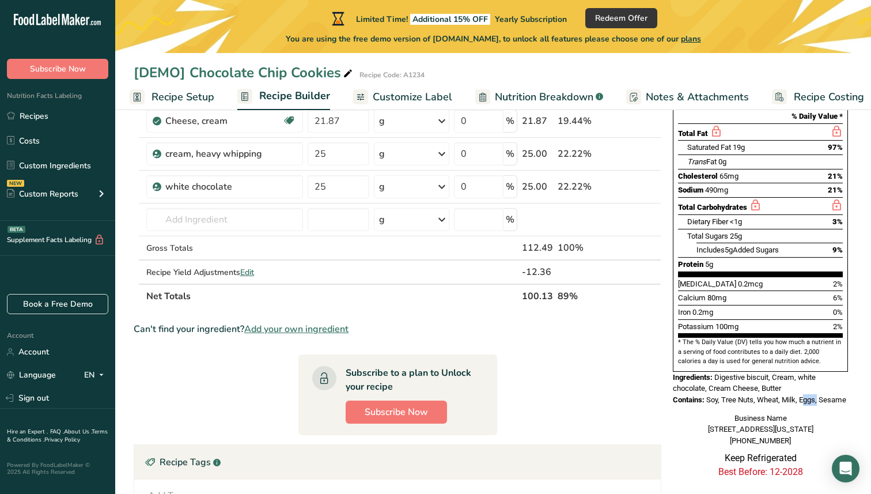
click at [782, 395] on span "Soy, Tree Nuts, Wheat, Milk, Eggs, Sesame" at bounding box center [776, 399] width 140 height 9
drag, startPoint x: 719, startPoint y: 374, endPoint x: 836, endPoint y: 373, distance: 116.3
click at [836, 395] on span "Soy, Tree Nuts, Wheat, Milk, Eggs, Sesame" at bounding box center [776, 399] width 140 height 9
copy span "Soy, Tree Nuts, Wheat, Milk, Eggs, Sesa"
click at [848, 375] on div "Nutrition Facts 1 Serving Per Container Serving Size 1 Cookie (100g) Amount Per…" at bounding box center [760, 209] width 184 height 483
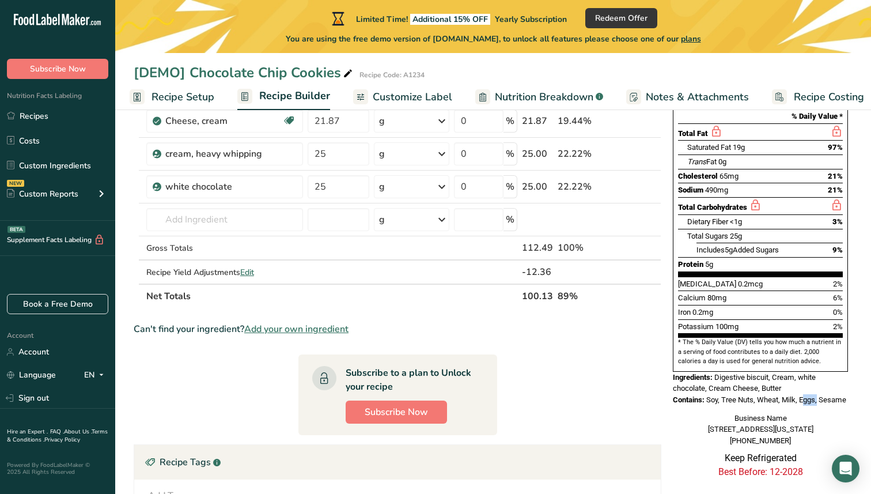
copy span "Soy, Tree Nuts, Wheat, Milk, Eggs, Sesame"
click at [224, 181] on div "white chocolate" at bounding box center [230, 187] width 131 height 14
click at [217, 217] on input "text" at bounding box center [224, 219] width 157 height 23
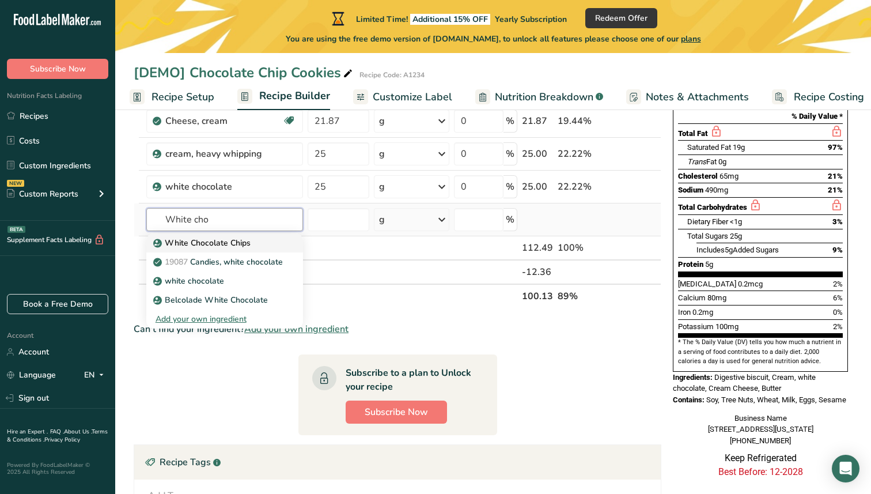
type input "White Chocolate Chips"
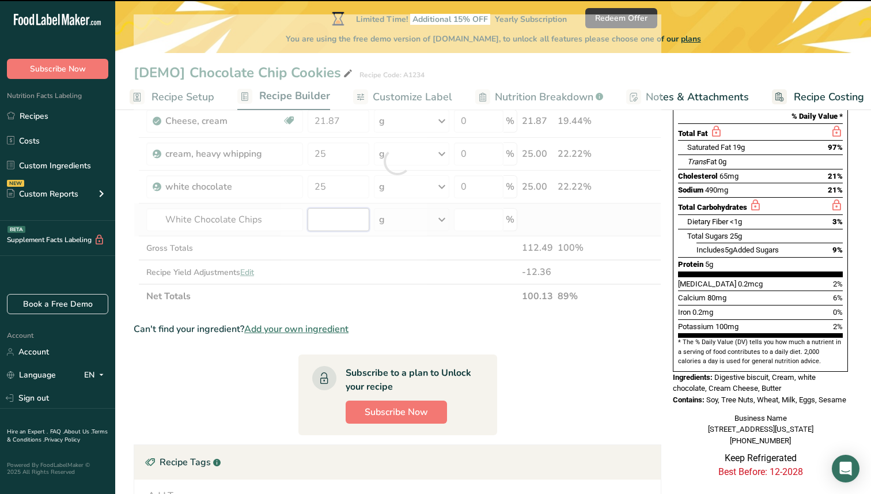
type input "0"
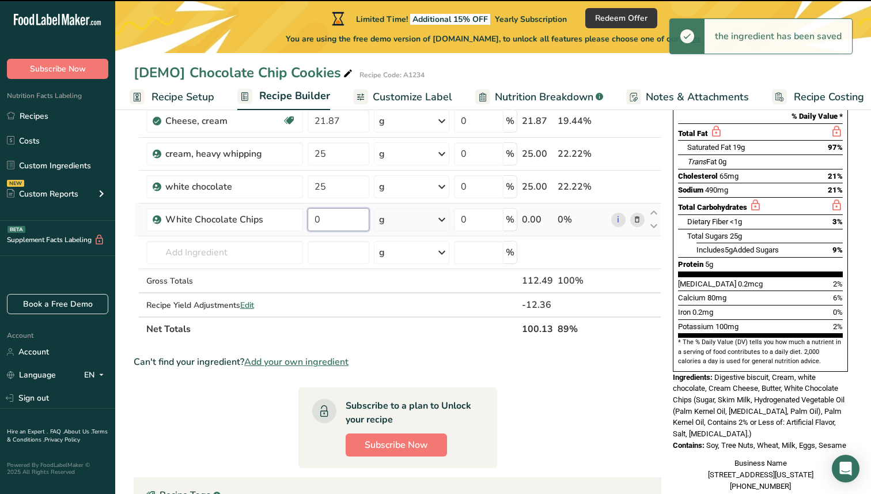
click at [324, 214] on input "0" at bounding box center [339, 219] width 62 height 23
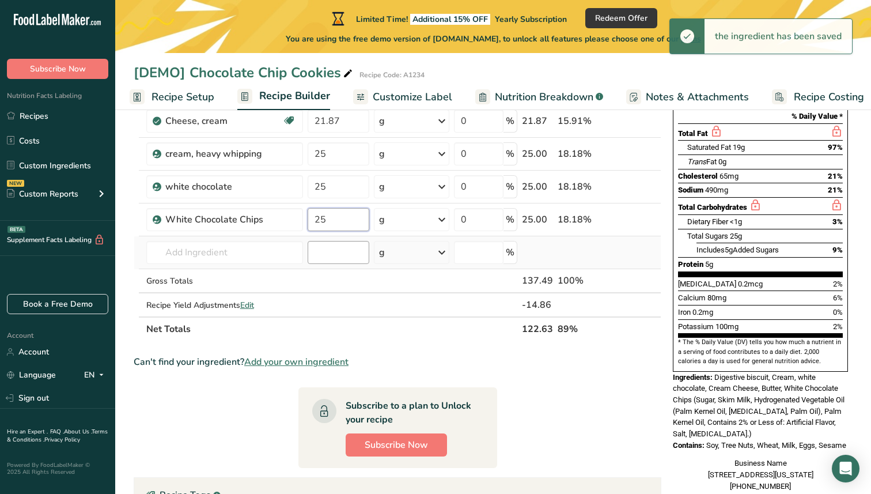
type input "25"
click at [727, 373] on span "Digestive biscuit, Cream, white chocolate, White Chocolate Chips (Sugar, Skim M…" at bounding box center [758, 405] width 171 height 65
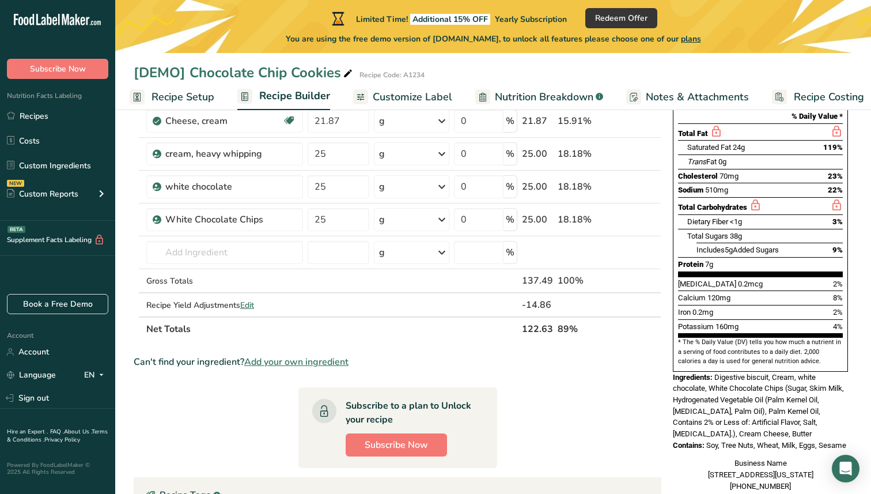
click at [718, 390] on span "Digestive biscuit, Cream, white chocolate, White Chocolate Chips (Sugar, Skim M…" at bounding box center [758, 405] width 171 height 65
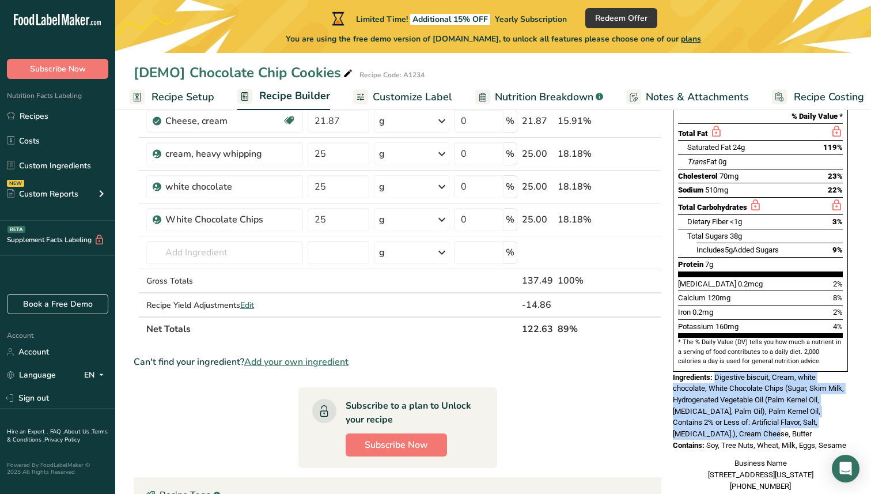
drag, startPoint x: 719, startPoint y: 404, endPoint x: 716, endPoint y: 351, distance: 52.5
click at [715, 373] on span "Digestive biscuit, Cream, white chocolate, White Chocolate Chips (Sugar, Skim M…" at bounding box center [758, 405] width 171 height 65
copy span "Digestive biscuit, Cream, white chocolate, White Chocolate Chips (Sugar, Skim M…"
